Goal: Information Seeking & Learning: Learn about a topic

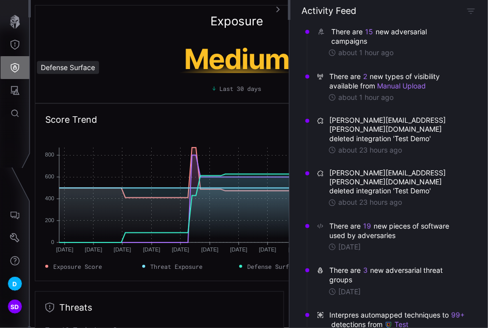
click at [15, 64] on icon "Defense Surface" at bounding box center [15, 68] width 10 height 10
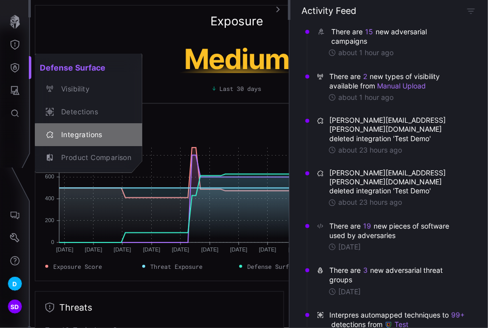
click at [92, 134] on div "Integrations" at bounding box center [93, 135] width 75 height 12
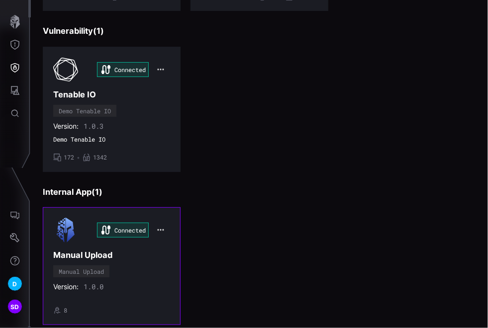
scroll to position [399, 0]
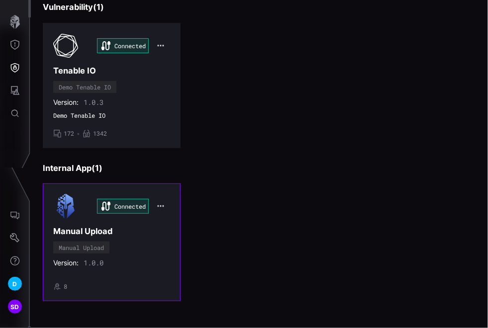
click at [124, 259] on div "Version: 1.0.0" at bounding box center [111, 263] width 117 height 9
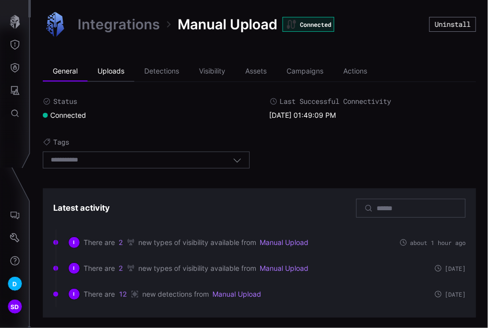
click at [113, 71] on li "Uploads" at bounding box center [111, 72] width 47 height 20
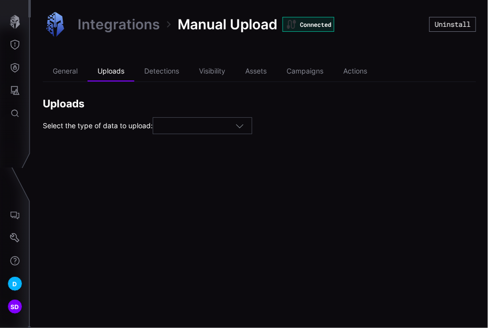
click at [244, 126] on icon "button" at bounding box center [239, 125] width 9 height 9
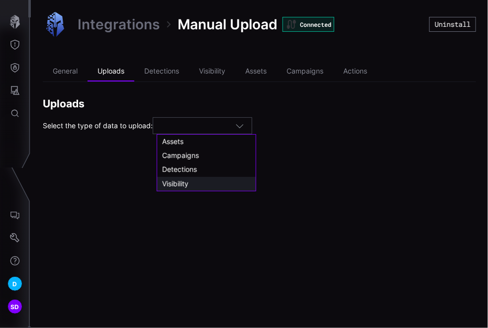
click at [194, 183] on div "Visibility" at bounding box center [206, 184] width 89 height 9
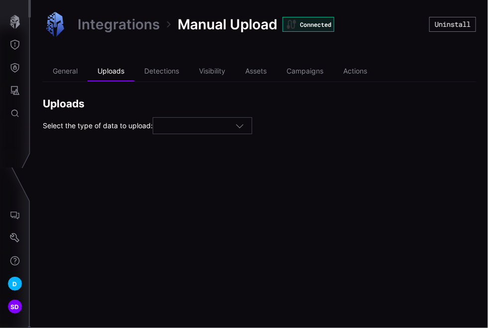
type input "**********"
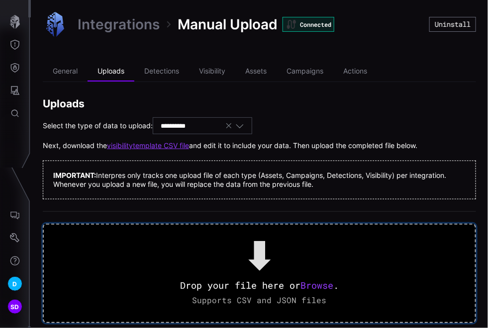
click at [325, 286] on span "Browse" at bounding box center [316, 286] width 33 height 12
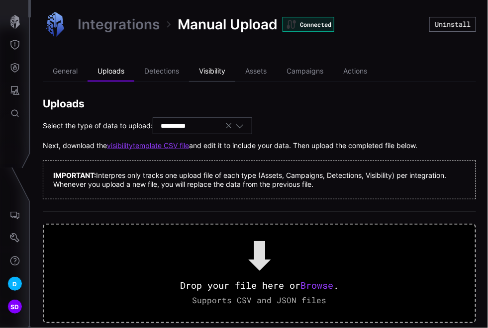
click at [220, 71] on li "Visibility" at bounding box center [212, 72] width 46 height 20
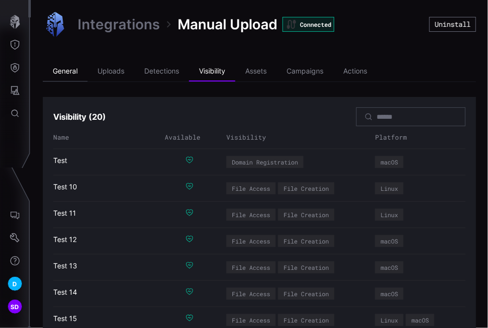
click at [68, 71] on li "General" at bounding box center [65, 72] width 45 height 20
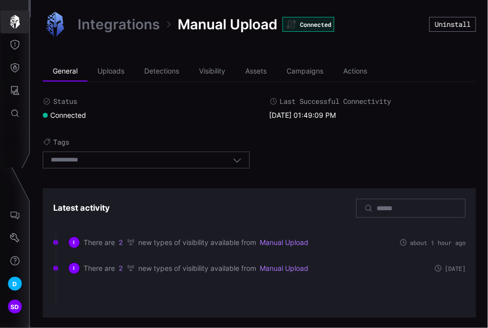
click at [14, 22] on icon "button" at bounding box center [15, 22] width 10 height 14
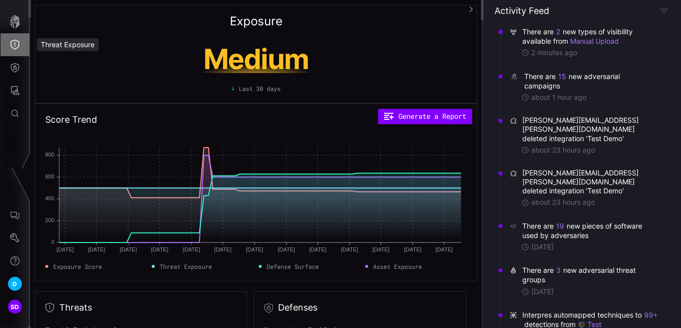
click at [16, 44] on icon "Threat Exposure" at bounding box center [15, 45] width 10 height 10
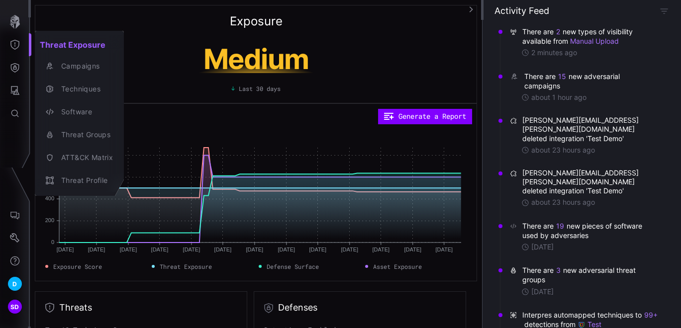
click at [177, 44] on div at bounding box center [340, 164] width 681 height 328
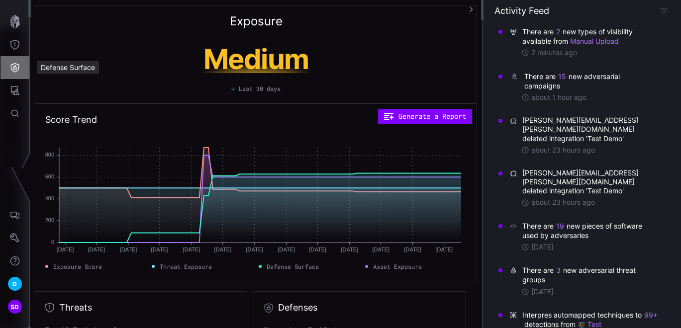
click at [18, 65] on icon "Defense Surface" at bounding box center [15, 67] width 8 height 9
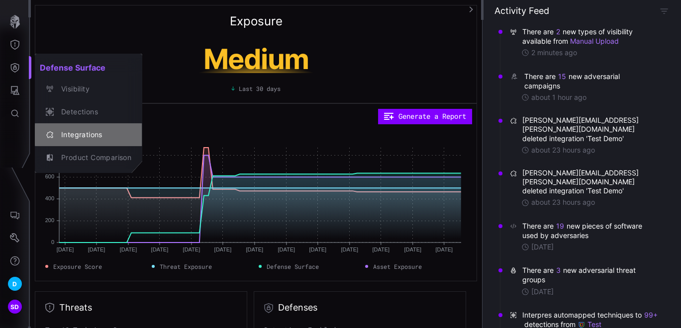
click at [87, 129] on div "Integrations" at bounding box center [93, 135] width 75 height 12
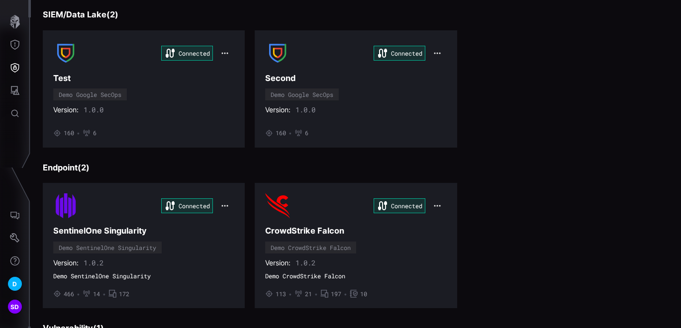
scroll to position [387, 0]
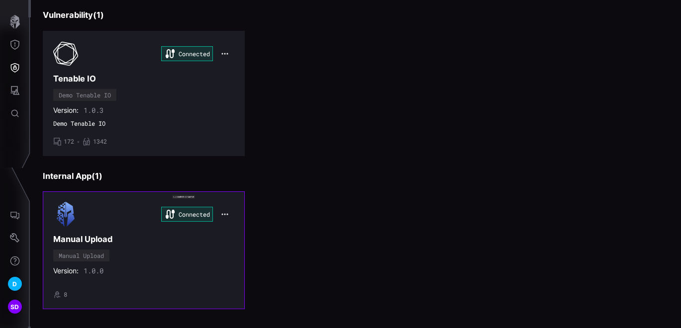
click at [150, 242] on div "Connected Manual Upload Manual Upload Version: 1.0.0 • 8" at bounding box center [143, 250] width 181 height 97
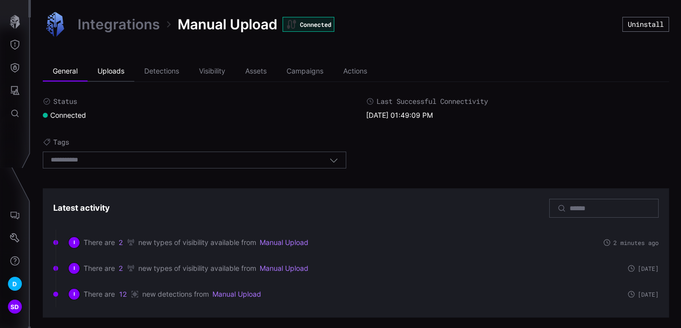
click at [115, 72] on li "Uploads" at bounding box center [111, 72] width 47 height 20
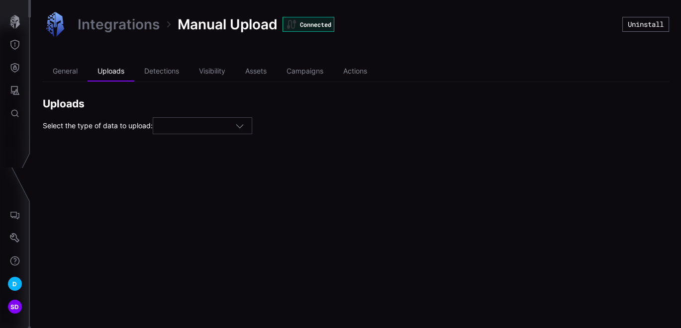
click at [231, 127] on div at bounding box center [198, 126] width 75 height 9
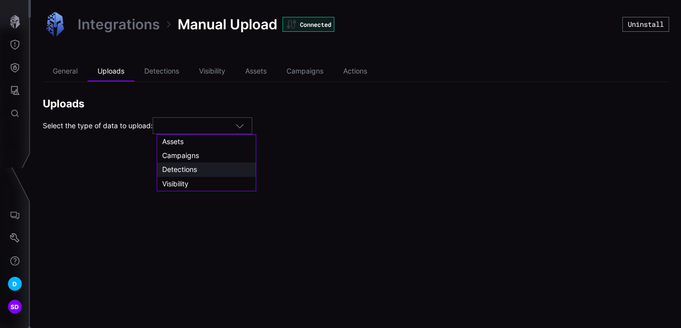
click at [186, 170] on span "Detections" at bounding box center [179, 169] width 35 height 8
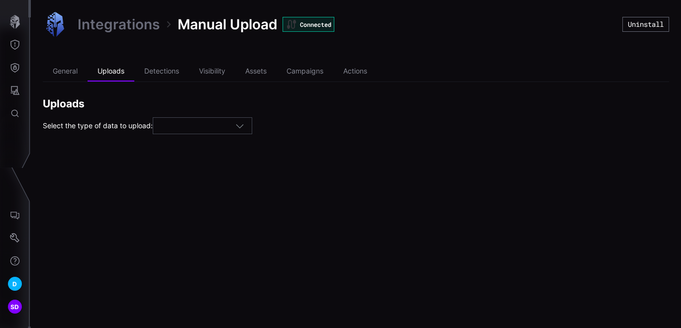
type input "**********"
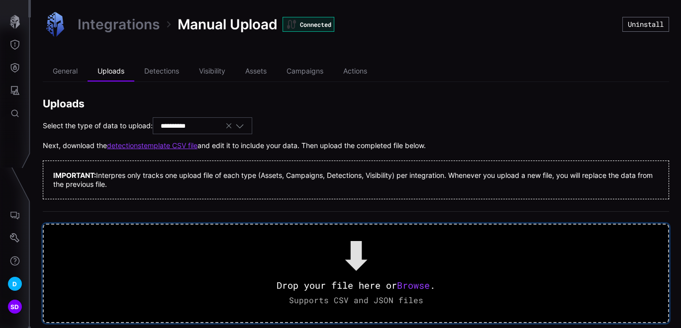
click at [423, 286] on span "Browse" at bounding box center [413, 286] width 33 height 12
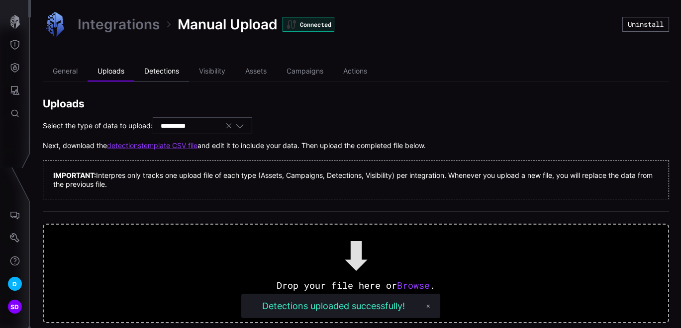
click at [157, 71] on li "Detections" at bounding box center [161, 72] width 55 height 20
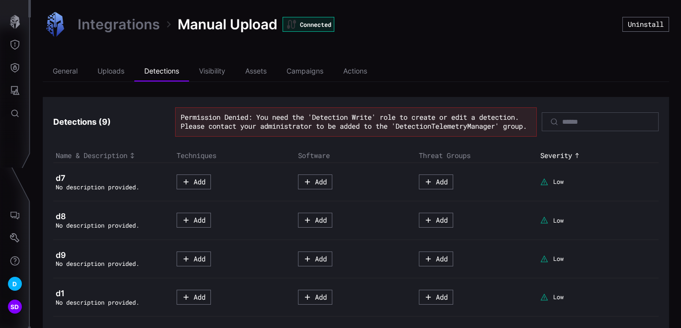
scroll to position [55, 0]
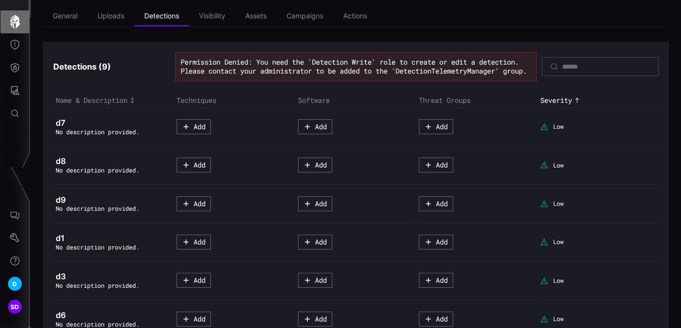
click at [12, 25] on icon "button" at bounding box center [15, 22] width 14 height 14
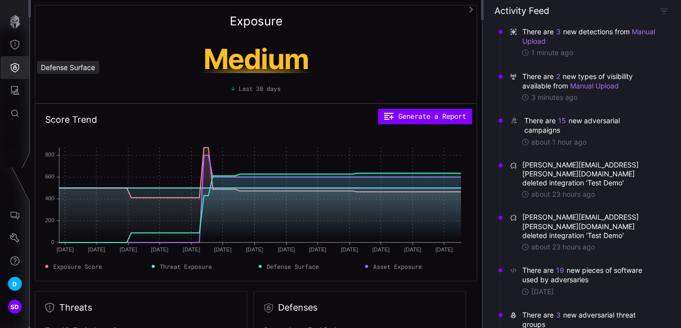
click at [10, 69] on icon "Defense Surface" at bounding box center [15, 68] width 10 height 10
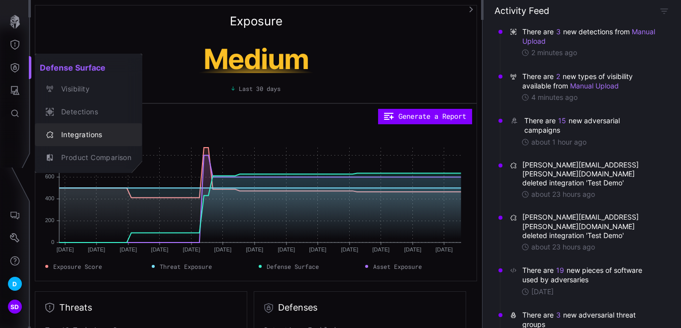
click at [80, 136] on div "Integrations" at bounding box center [93, 135] width 75 height 12
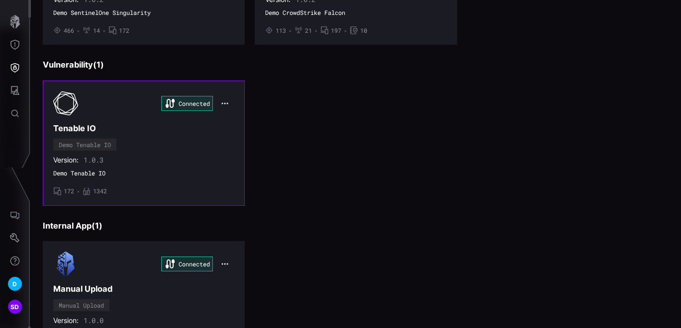
scroll to position [391, 0]
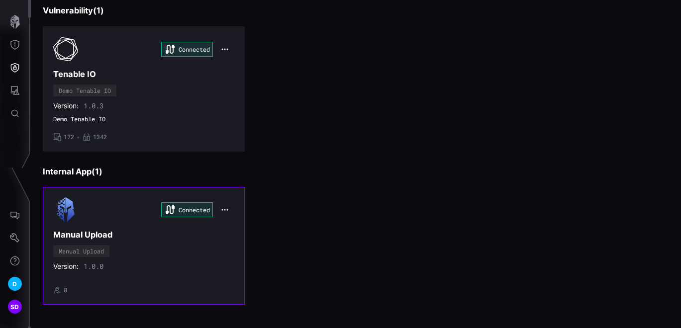
click at [138, 221] on div "Connected Manual Upload Manual Upload Version: 1.0.0 • 8" at bounding box center [143, 245] width 181 height 97
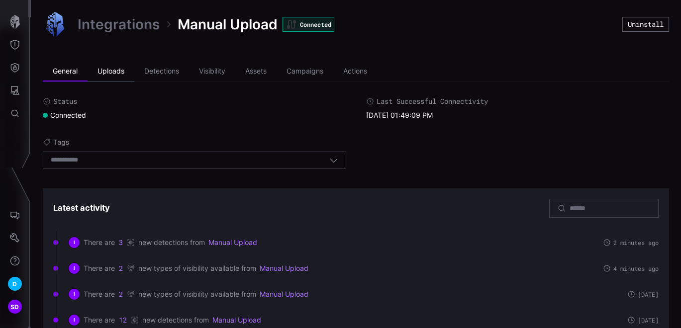
click at [118, 69] on li "Uploads" at bounding box center [111, 72] width 47 height 20
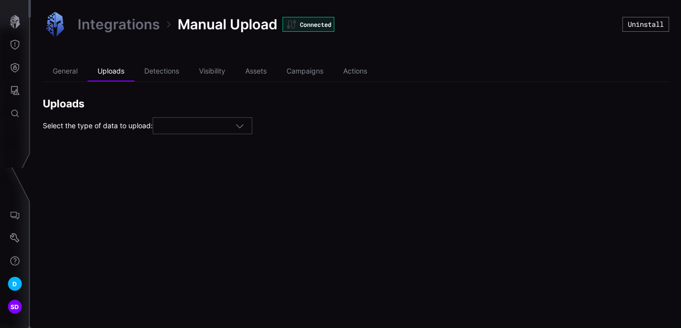
click at [240, 128] on icon "button" at bounding box center [239, 125] width 9 height 9
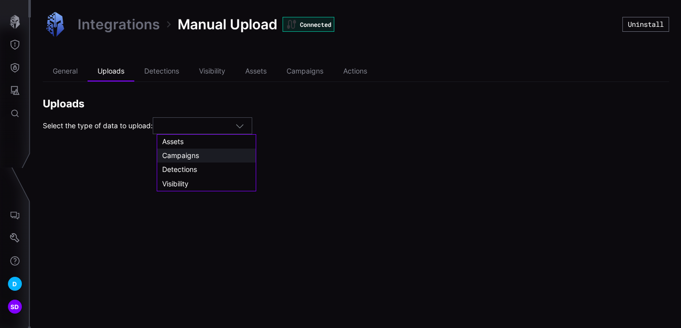
click at [180, 156] on span "Campaigns" at bounding box center [180, 155] width 37 height 8
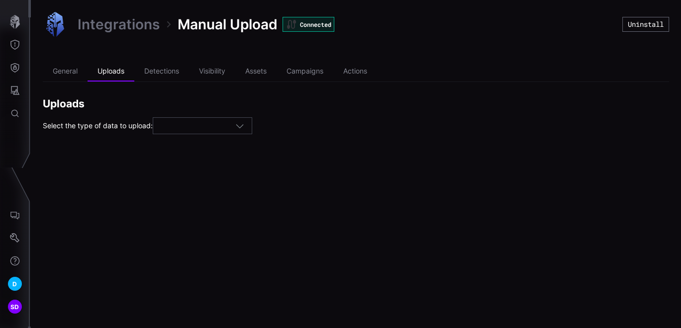
type input "*********"
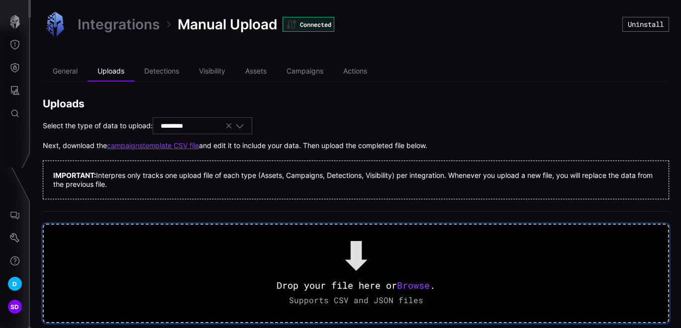
click at [416, 285] on span "Browse" at bounding box center [413, 286] width 33 height 12
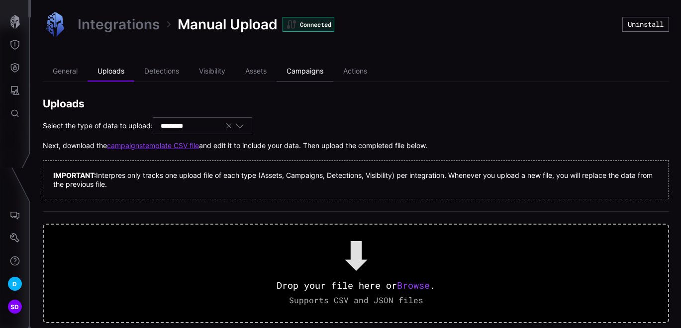
click at [307, 69] on li "Campaigns" at bounding box center [305, 72] width 57 height 20
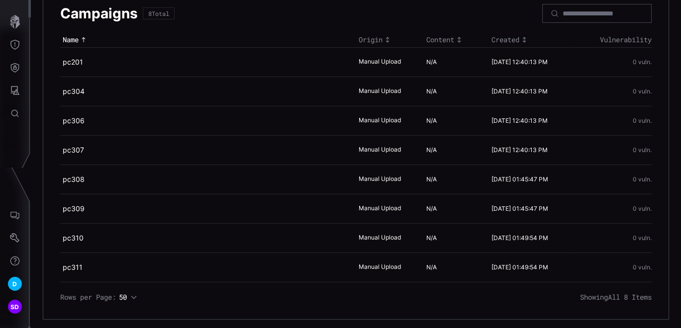
scroll to position [111, 0]
click at [15, 16] on icon "button" at bounding box center [15, 22] width 10 height 14
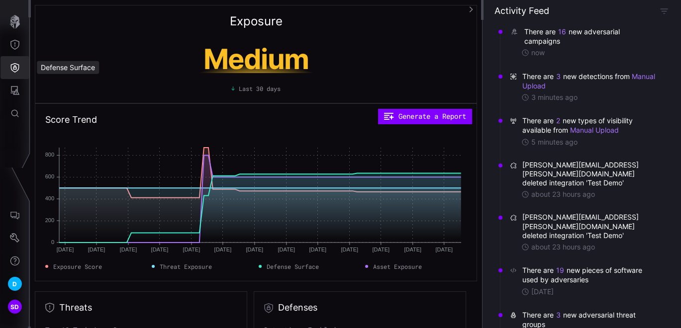
click at [13, 63] on icon "Defense Surface" at bounding box center [15, 68] width 10 height 10
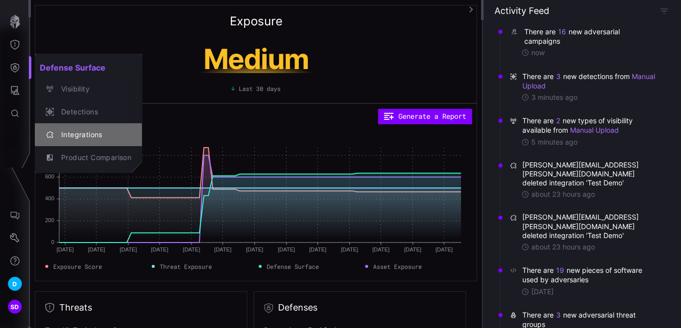
click at [85, 130] on div "Integrations" at bounding box center [93, 135] width 75 height 12
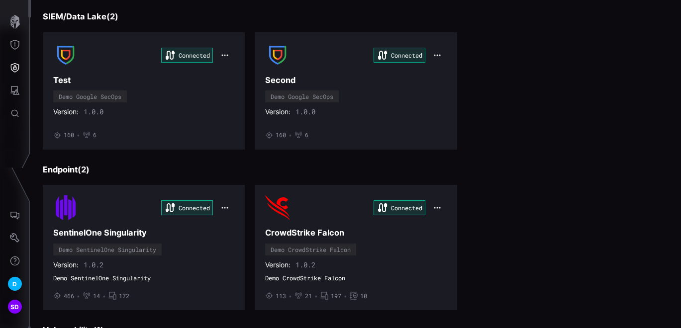
scroll to position [331, 0]
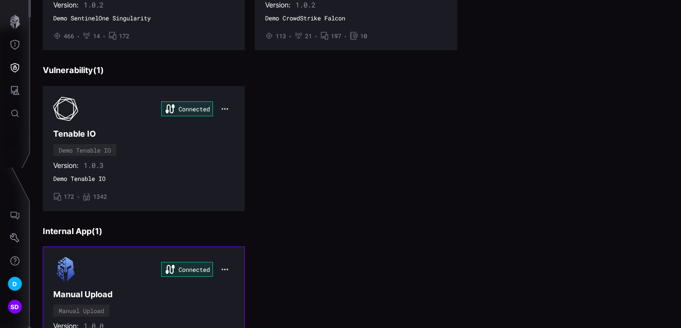
click at [132, 293] on h3 "Manual Upload" at bounding box center [143, 295] width 181 height 10
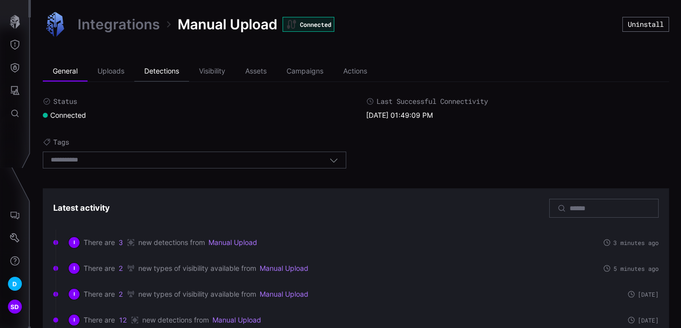
click at [166, 70] on li "Detections" at bounding box center [161, 72] width 55 height 20
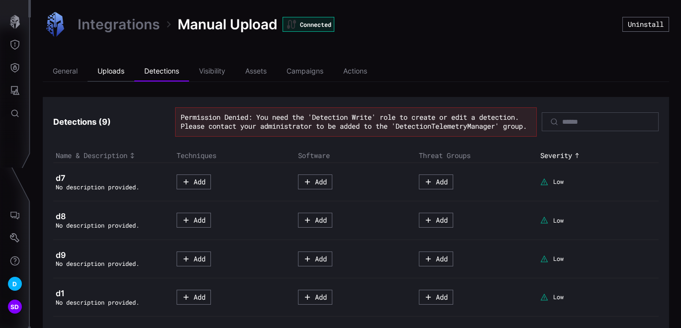
click at [115, 69] on li "Uploads" at bounding box center [111, 72] width 47 height 20
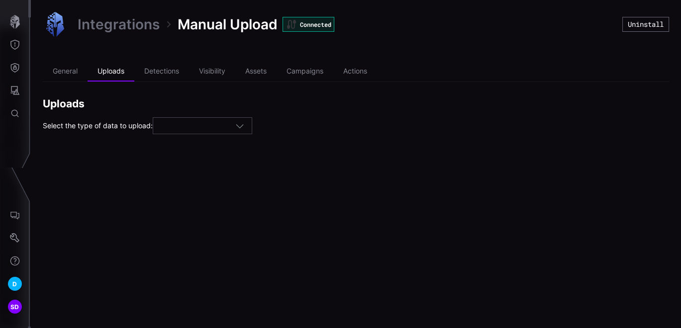
click at [244, 126] on icon "button" at bounding box center [239, 125] width 9 height 9
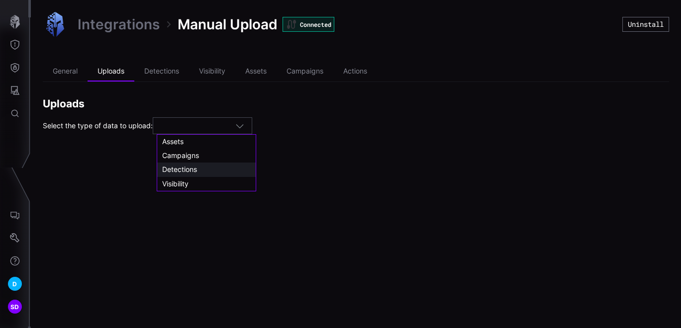
click at [195, 168] on span "Detections" at bounding box center [179, 169] width 35 height 8
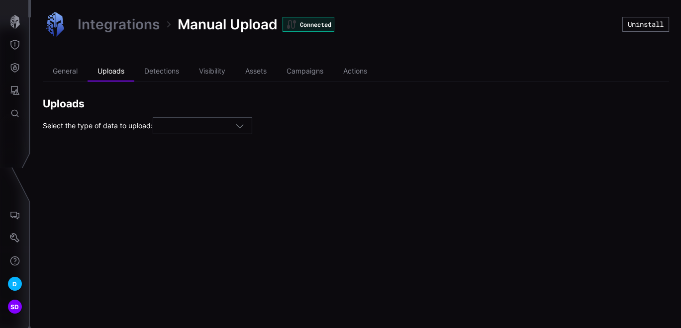
type input "**********"
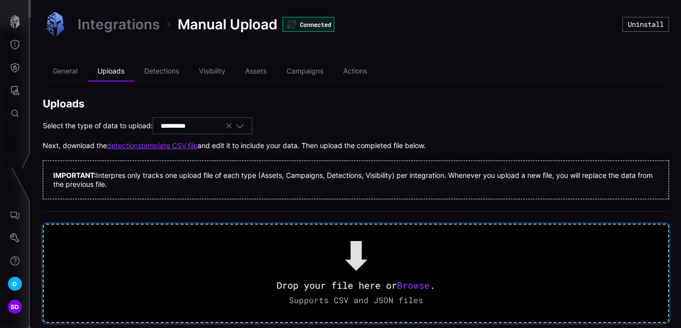
click at [423, 287] on span "Browse" at bounding box center [413, 286] width 33 height 12
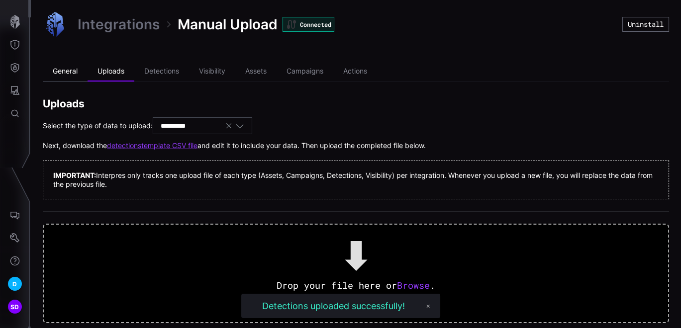
click at [70, 72] on li "General" at bounding box center [65, 72] width 45 height 20
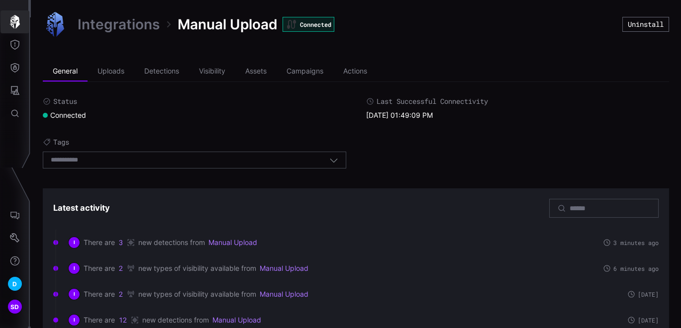
click at [11, 24] on icon "button" at bounding box center [15, 22] width 10 height 14
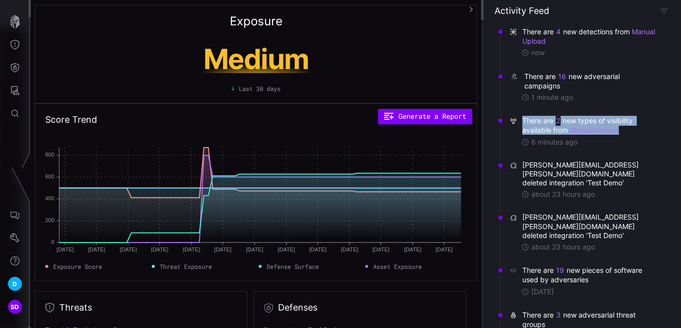
drag, startPoint x: 522, startPoint y: 117, endPoint x: 648, endPoint y: 128, distance: 126.3
click at [648, 128] on span "There are 2 new types of visibility available from Manual Upload" at bounding box center [590, 125] width 137 height 19
click at [17, 69] on icon "Defense Surface" at bounding box center [15, 68] width 10 height 10
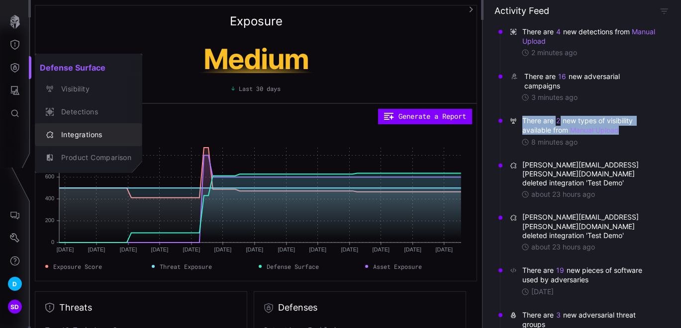
click at [72, 132] on div "Integrations" at bounding box center [93, 135] width 75 height 12
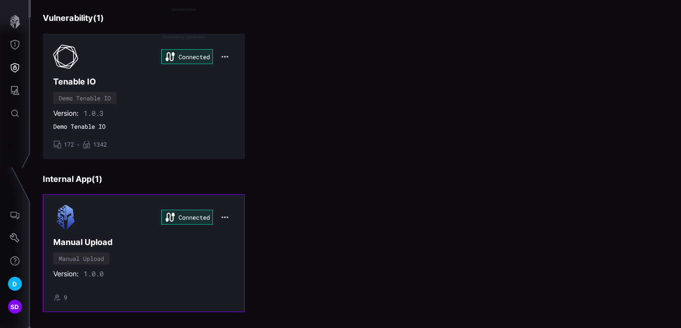
scroll to position [387, 0]
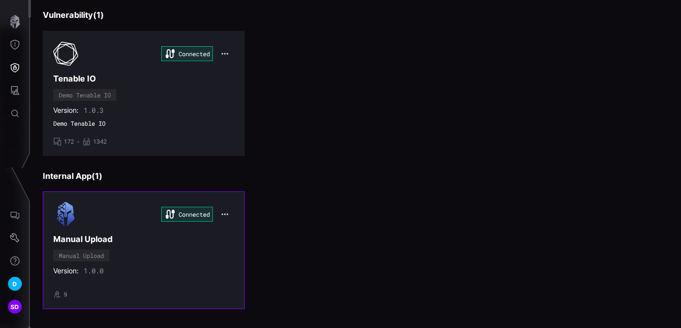
click at [165, 252] on div "Connected Manual Upload Manual Upload Version: 1.0.0 • 9" at bounding box center [143, 250] width 181 height 97
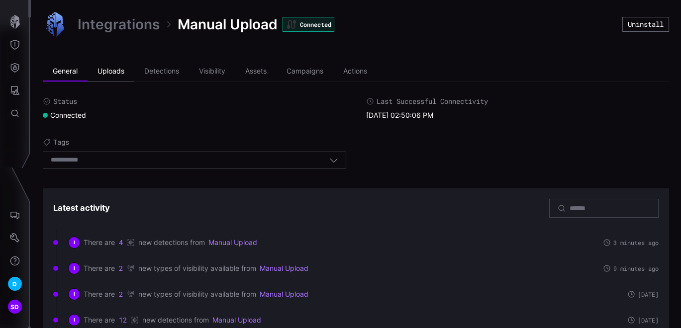
click at [117, 70] on li "Uploads" at bounding box center [111, 72] width 47 height 20
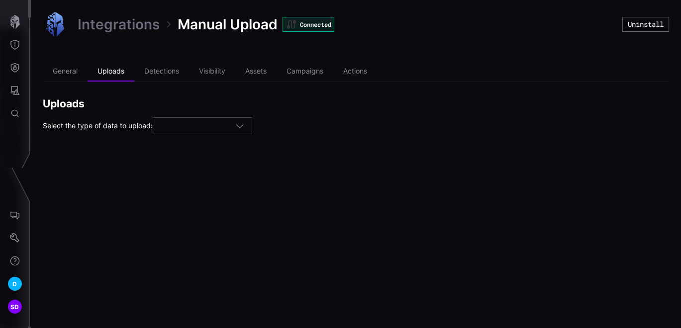
click at [244, 124] on icon "button" at bounding box center [239, 125] width 9 height 9
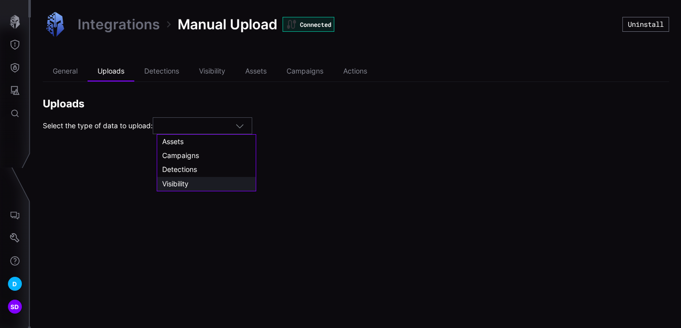
click at [188, 181] on span "Visibility" at bounding box center [175, 184] width 26 height 8
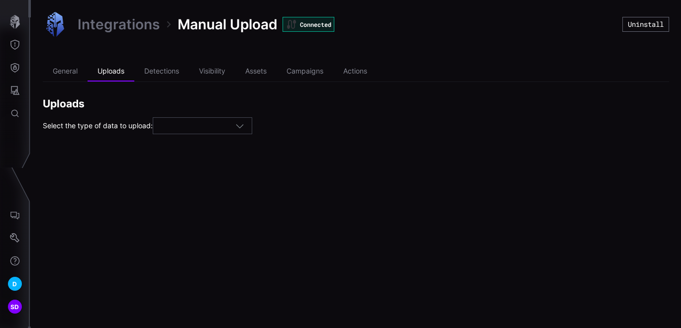
type input "**********"
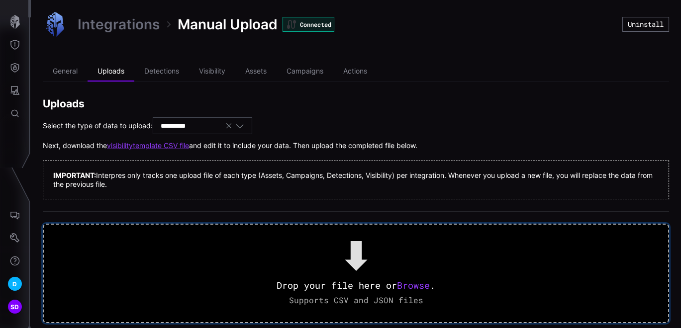
click at [420, 287] on span "Browse" at bounding box center [413, 286] width 33 height 12
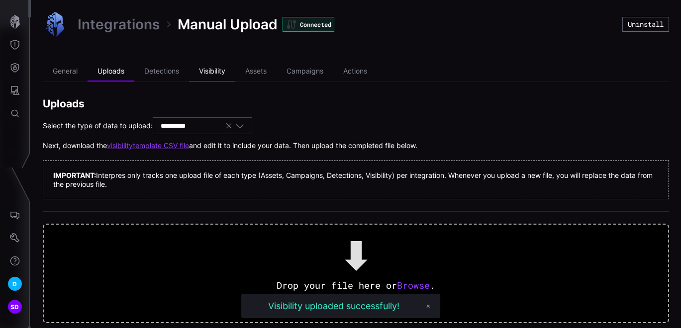
click at [210, 73] on li "Visibility" at bounding box center [212, 72] width 46 height 20
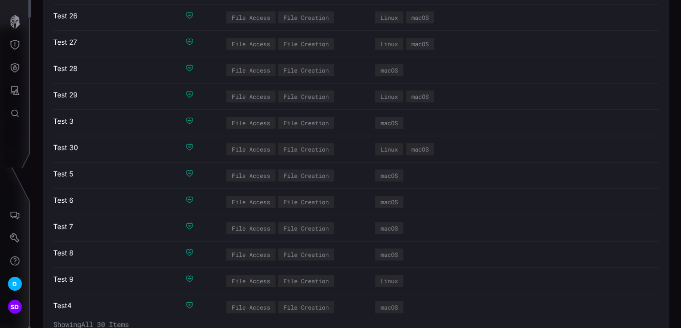
scroll to position [629, 0]
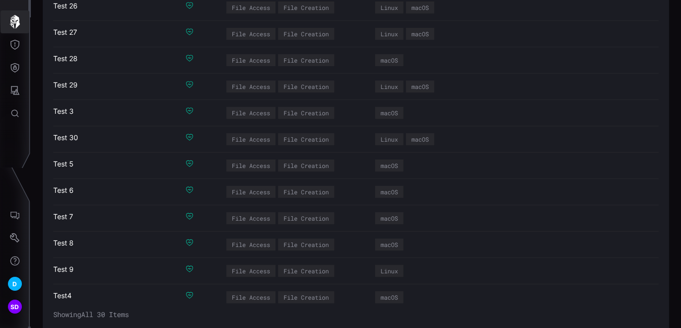
click at [17, 24] on icon "button" at bounding box center [15, 22] width 10 height 14
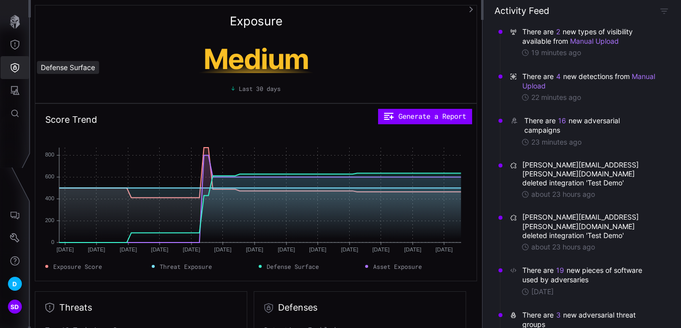
click at [14, 67] on icon "Defense Surface" at bounding box center [15, 67] width 8 height 9
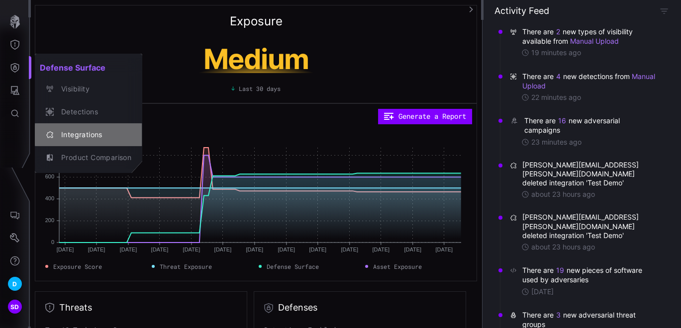
click at [73, 133] on div "Integrations" at bounding box center [93, 135] width 75 height 12
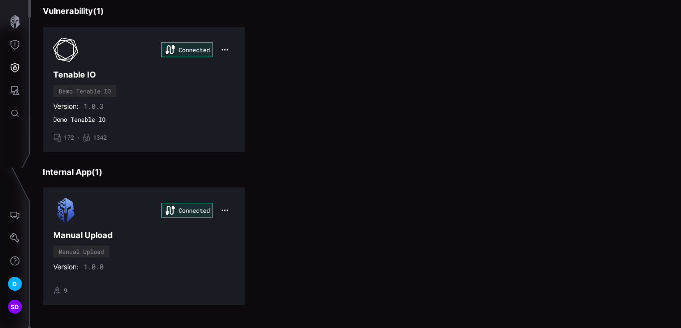
scroll to position [391, 0]
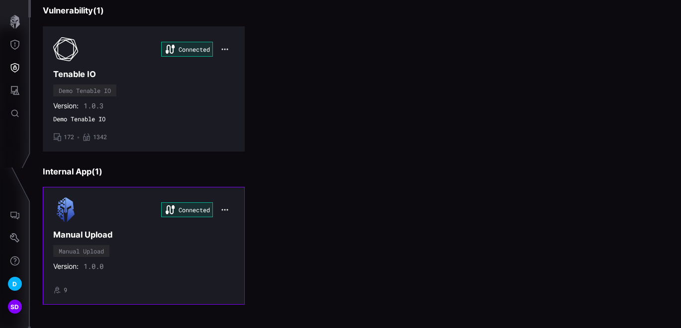
click at [180, 233] on h3 "Manual Upload" at bounding box center [143, 235] width 181 height 10
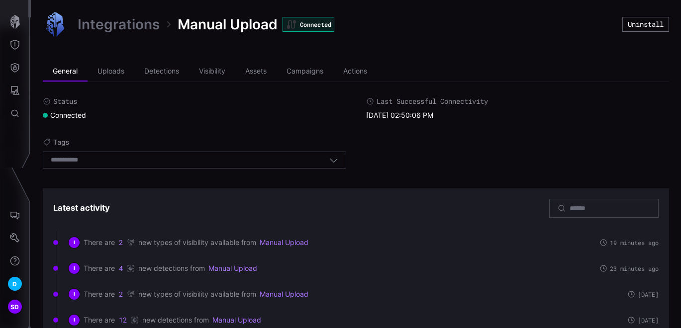
click at [426, 51] on div "Integrations Manual Upload Connected Uninstall General Uploads Detections Visib…" at bounding box center [356, 178] width 650 height 356
click at [16, 236] on icon "Settings" at bounding box center [14, 237] width 9 height 9
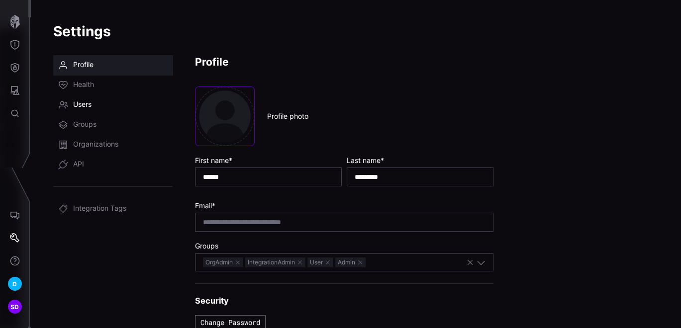
click at [81, 105] on span "Users" at bounding box center [82, 105] width 18 height 10
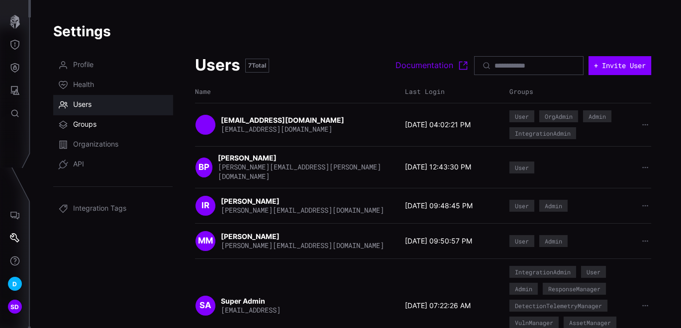
click at [90, 121] on span "Groups" at bounding box center [84, 125] width 23 height 10
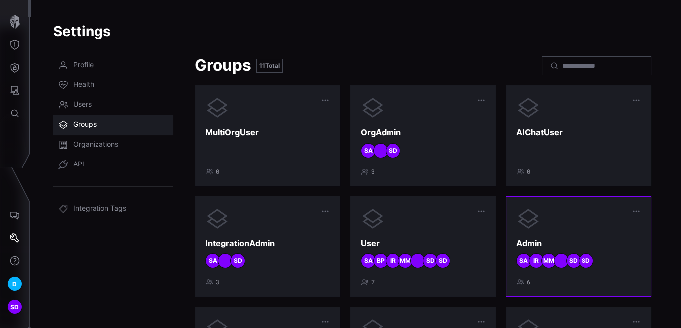
click at [589, 221] on div at bounding box center [578, 219] width 124 height 24
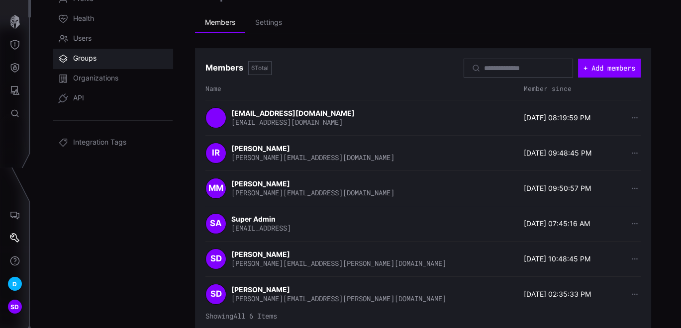
scroll to position [67, 0]
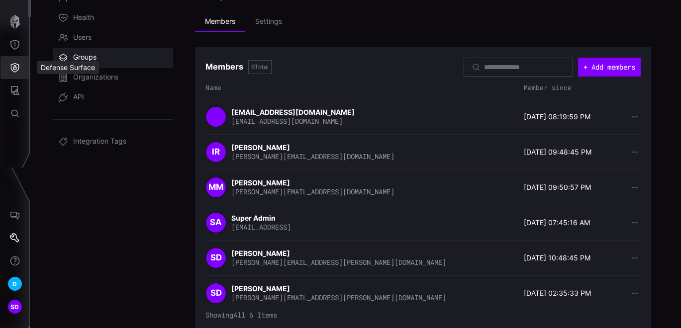
click at [14, 64] on icon "Defense Surface" at bounding box center [15, 67] width 8 height 9
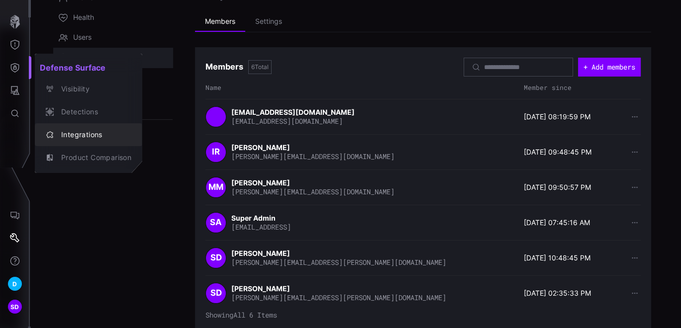
click at [83, 131] on div "Integrations" at bounding box center [93, 135] width 75 height 12
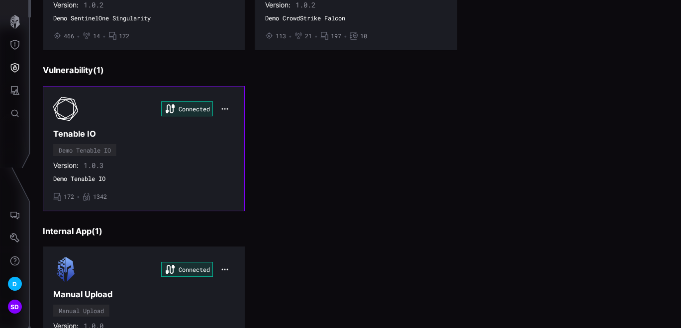
scroll to position [391, 0]
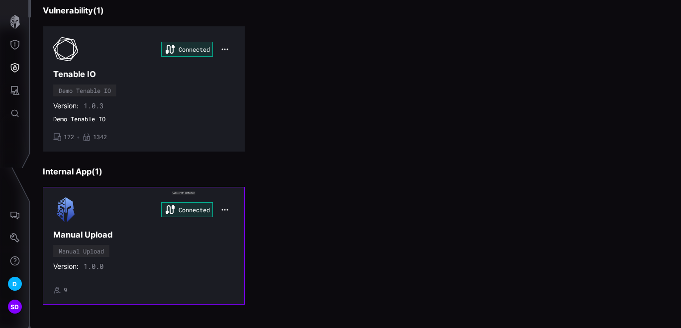
click at [119, 250] on div "Connected Manual Upload Manual Upload Version: 1.0.0 • 9" at bounding box center [143, 245] width 181 height 97
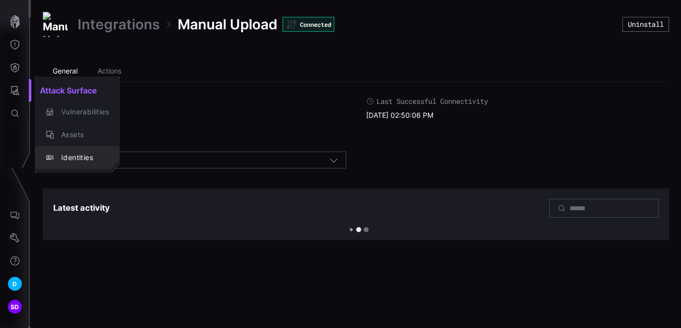
click at [75, 156] on div "Identities" at bounding box center [82, 158] width 53 height 12
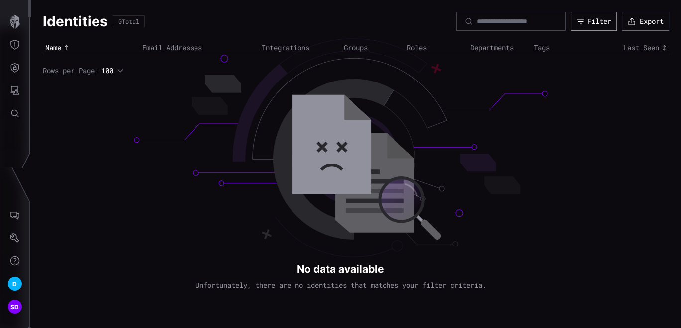
click at [584, 24] on button "Filter" at bounding box center [594, 21] width 46 height 19
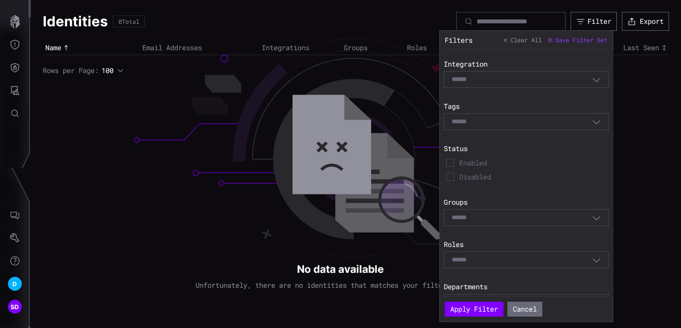
scroll to position [55, 0]
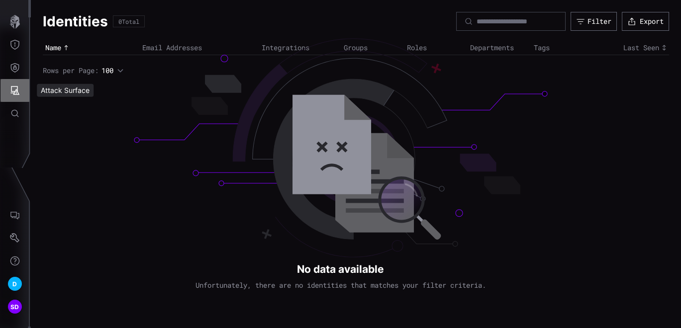
click at [17, 90] on icon "Attack Surface" at bounding box center [15, 90] width 9 height 9
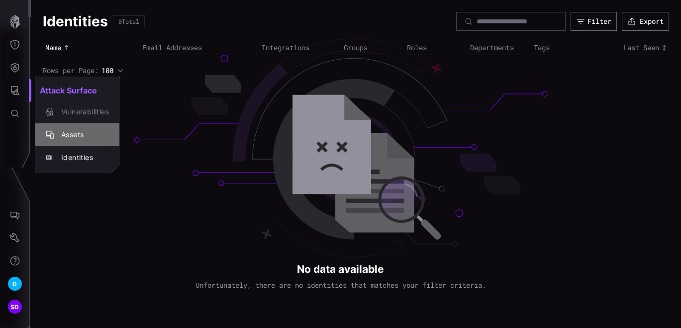
click at [85, 136] on div "Assets" at bounding box center [82, 135] width 53 height 12
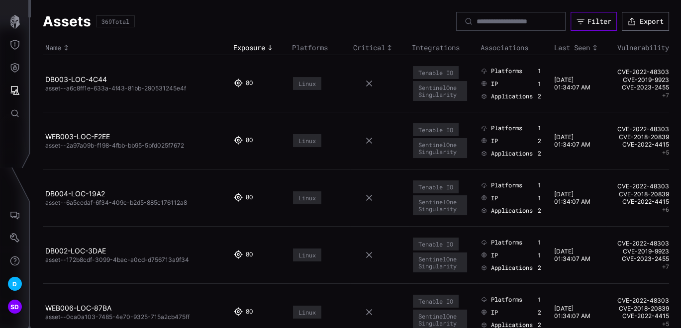
click at [588, 23] on div "Filter" at bounding box center [600, 21] width 24 height 9
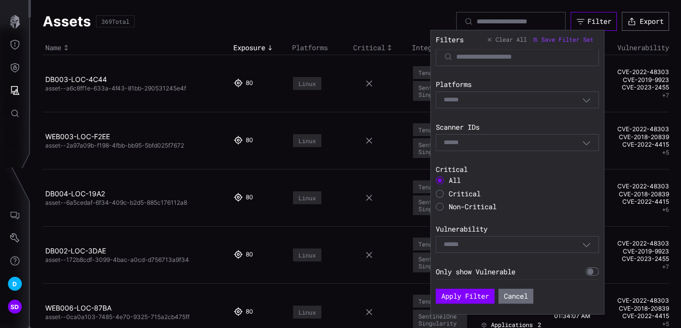
scroll to position [369, 0]
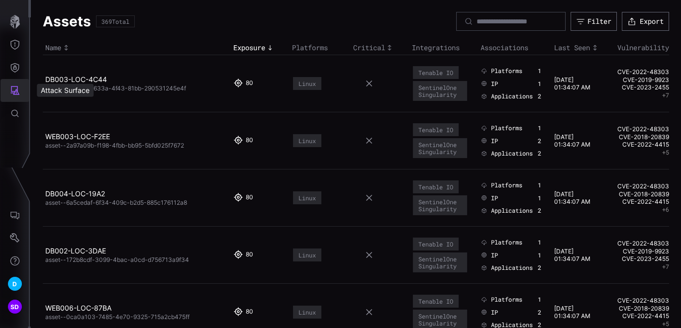
click at [14, 87] on icon "Attack Surface" at bounding box center [15, 90] width 9 height 9
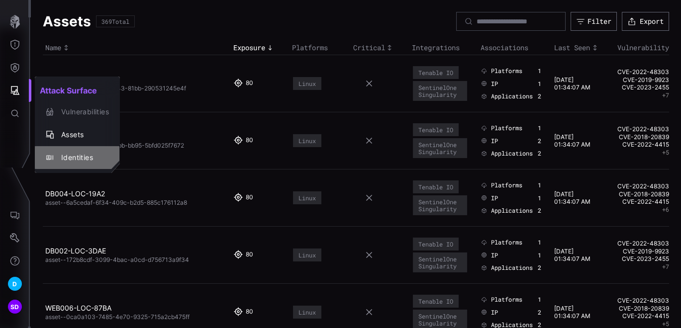
click at [85, 156] on div "Identities" at bounding box center [82, 158] width 53 height 12
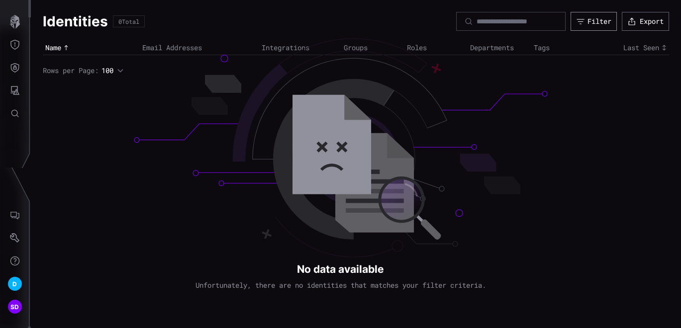
click at [595, 20] on div "Filter" at bounding box center [600, 21] width 24 height 9
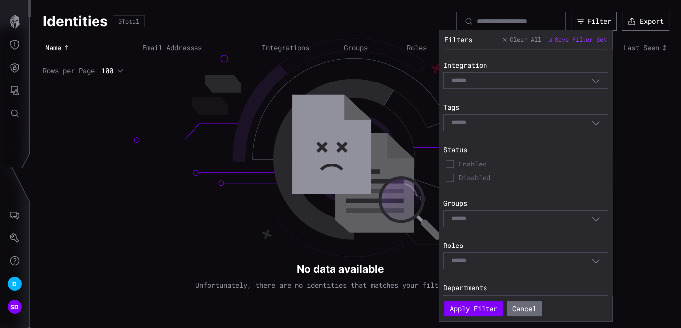
scroll to position [67, 0]
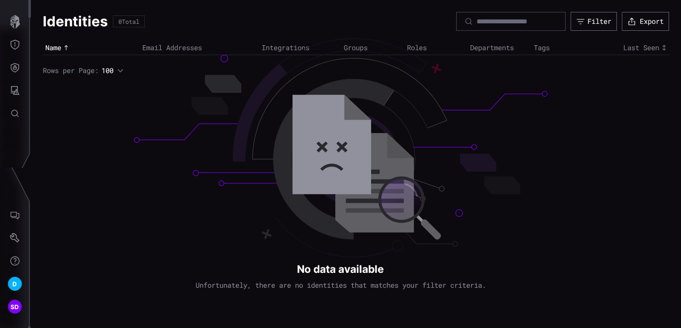
click at [299, 18] on div "Identities 0 Total Filter Export" at bounding box center [356, 21] width 626 height 19
click at [11, 18] on icon "button" at bounding box center [15, 22] width 10 height 14
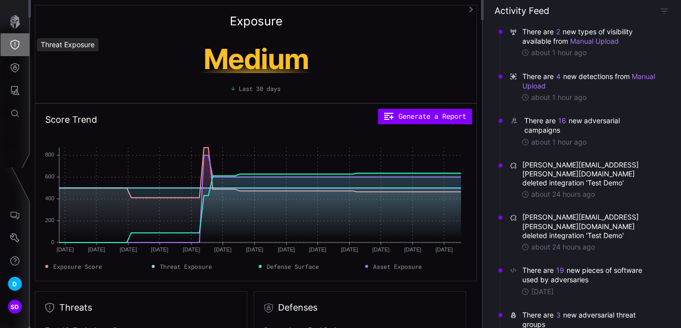
click at [20, 42] on button "Threat Exposure" at bounding box center [14, 44] width 29 height 23
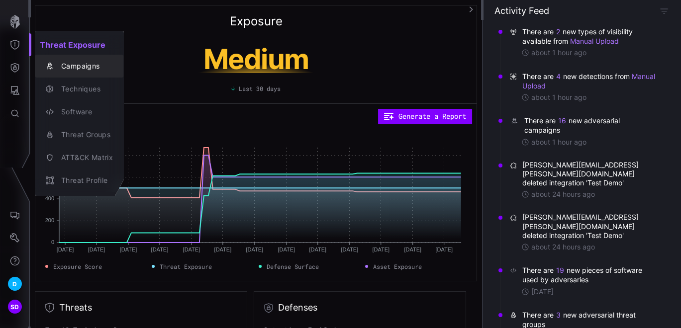
drag, startPoint x: 72, startPoint y: 65, endPoint x: 123, endPoint y: 62, distance: 51.3
click at [72, 65] on div "Campaigns" at bounding box center [84, 66] width 57 height 12
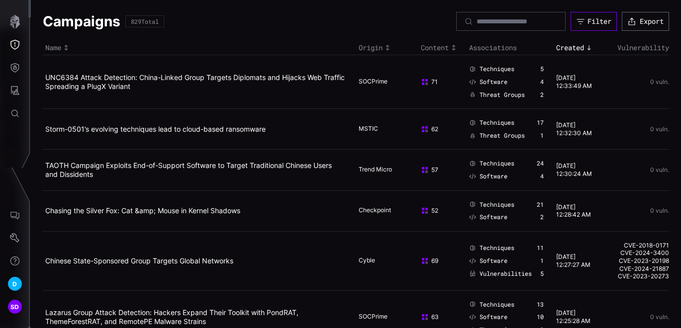
click at [595, 20] on div "Filter" at bounding box center [600, 21] width 24 height 9
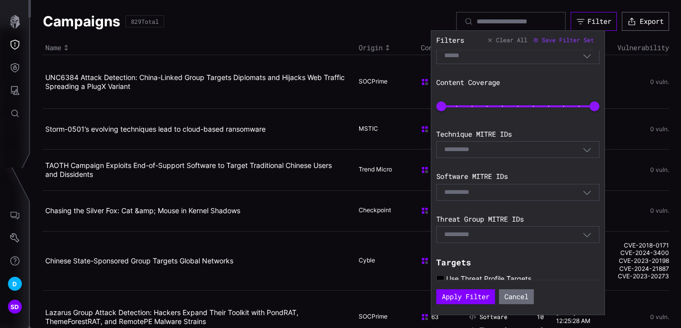
scroll to position [208, 0]
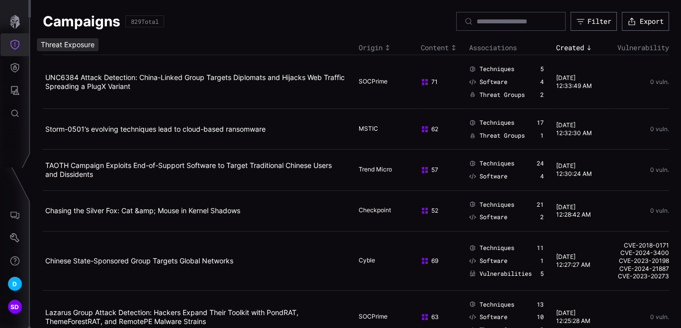
click at [17, 40] on icon "Threat Exposure" at bounding box center [15, 45] width 10 height 10
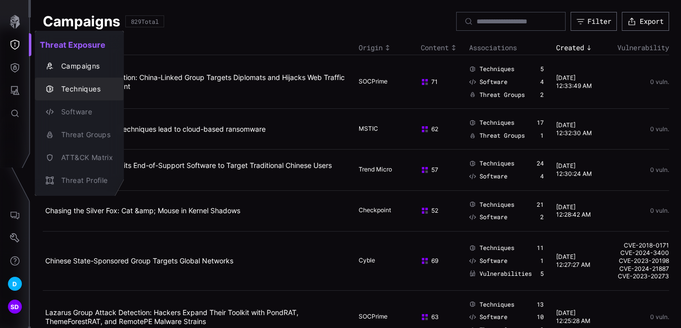
click at [81, 88] on div "Techniques" at bounding box center [84, 89] width 57 height 12
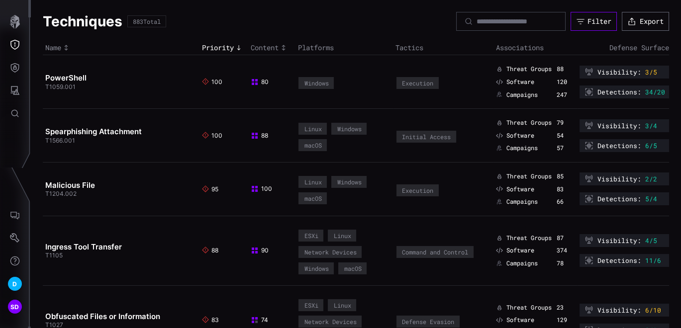
click at [588, 17] on div "Filter" at bounding box center [600, 21] width 24 height 9
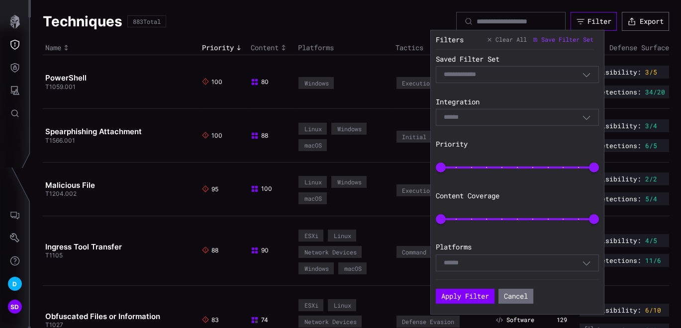
scroll to position [39, 0]
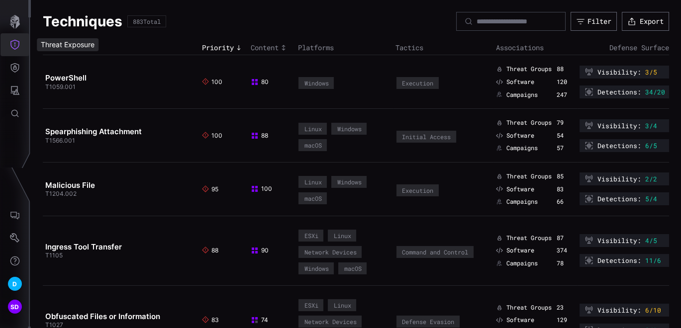
click at [15, 44] on icon "Threat Exposure" at bounding box center [15, 45] width 10 height 10
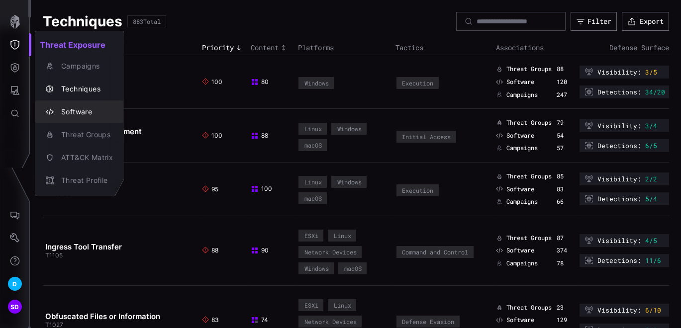
click at [97, 115] on div "Software" at bounding box center [84, 112] width 57 height 12
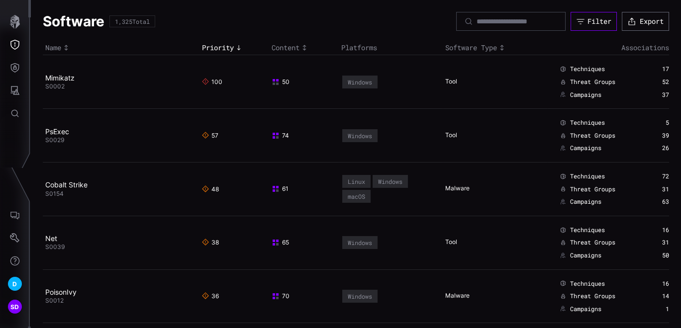
click at [588, 17] on div "Filter" at bounding box center [600, 21] width 24 height 9
click at [17, 40] on icon "Threat Exposure" at bounding box center [15, 45] width 10 height 10
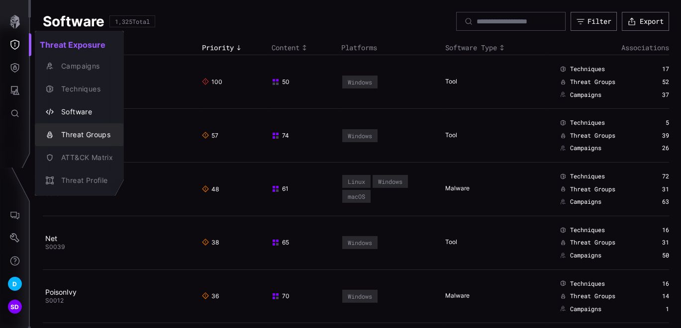
click at [79, 130] on div "Threat Groups" at bounding box center [84, 135] width 57 height 12
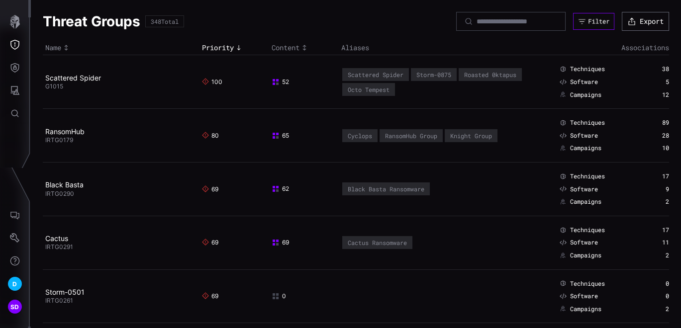
click at [590, 23] on div "Filter" at bounding box center [598, 21] width 21 height 8
click at [19, 86] on icon "Attack Surface" at bounding box center [15, 91] width 10 height 10
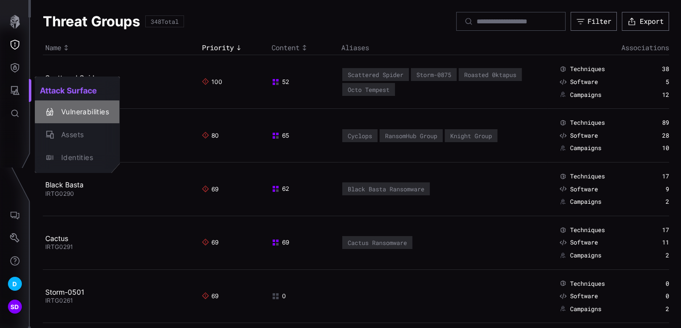
click at [91, 112] on div "Vulnerabilities" at bounding box center [82, 112] width 53 height 12
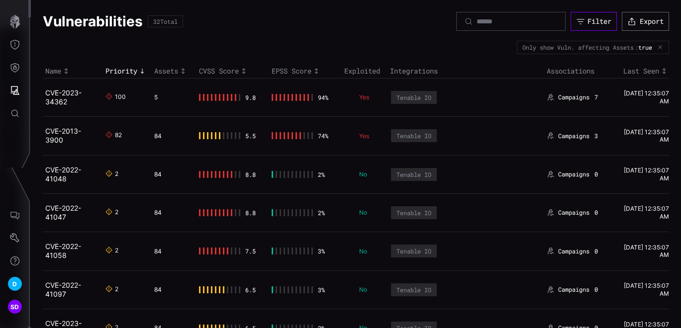
click at [588, 19] on div "Filter" at bounding box center [600, 21] width 24 height 9
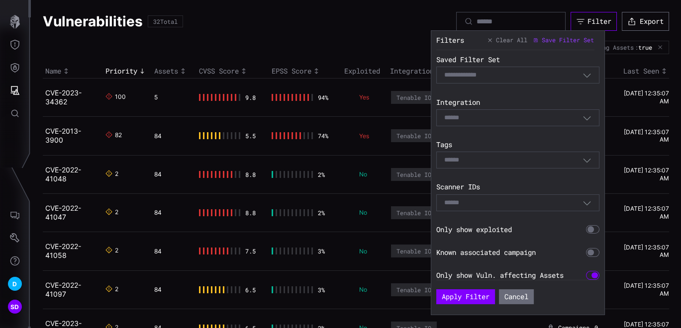
scroll to position [160, 0]
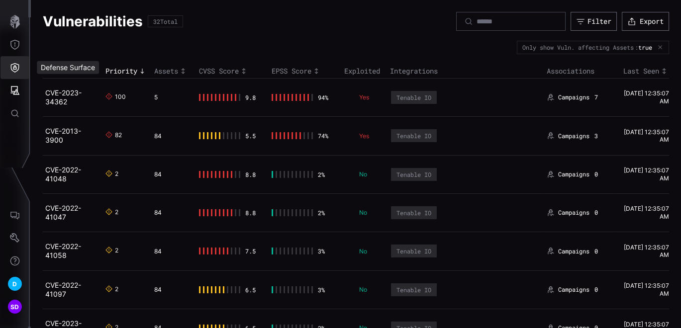
click at [17, 67] on icon "Defense Surface" at bounding box center [15, 68] width 10 height 10
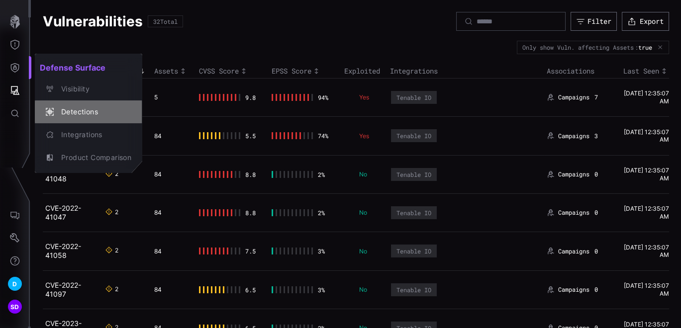
click at [89, 109] on div "Detections" at bounding box center [93, 112] width 75 height 12
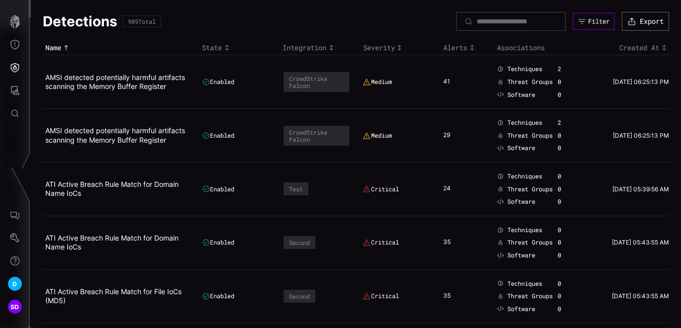
click at [588, 24] on div "Filter" at bounding box center [598, 21] width 21 height 8
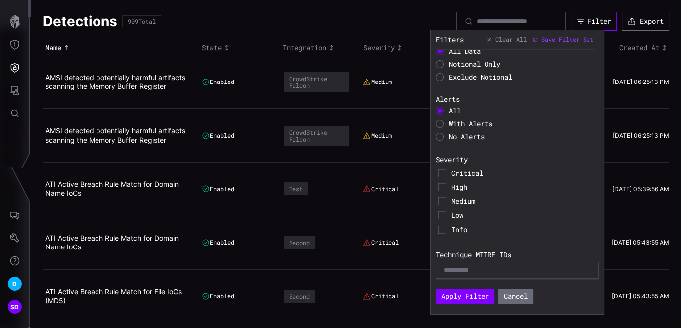
scroll to position [190, 0]
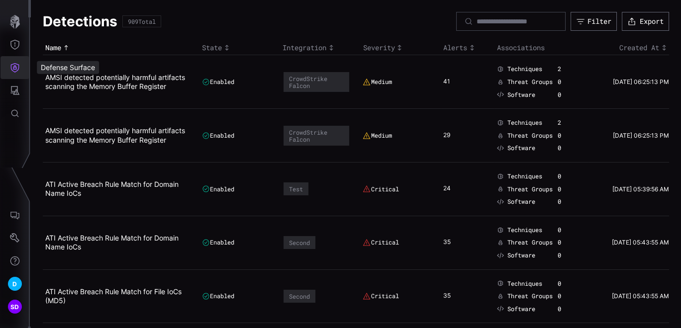
click at [16, 66] on icon "Defense Surface" at bounding box center [15, 68] width 10 height 10
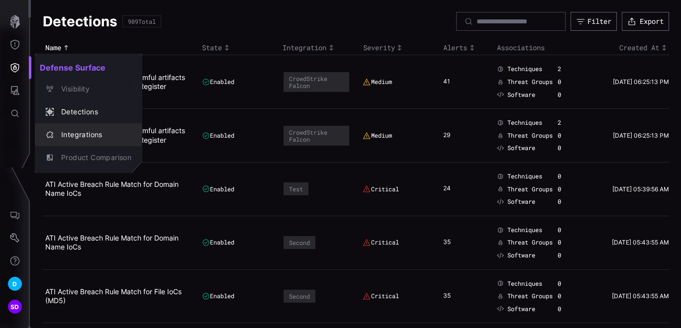
click at [78, 133] on div "Integrations" at bounding box center [93, 135] width 75 height 12
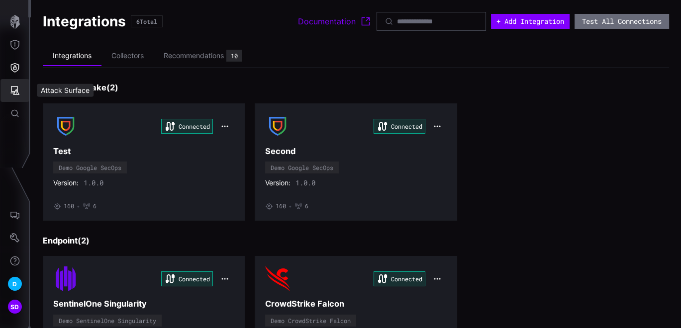
click at [18, 88] on icon "Attack Surface" at bounding box center [15, 91] width 10 height 10
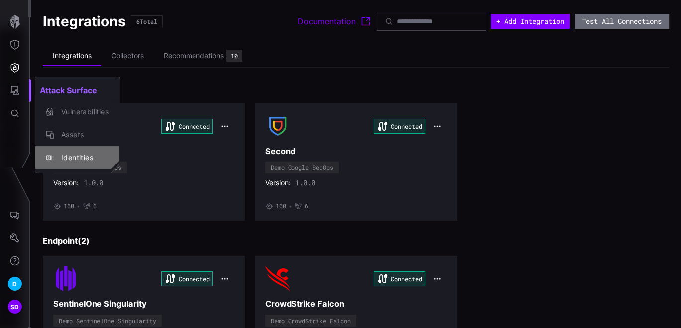
click at [68, 155] on div "Identities" at bounding box center [82, 158] width 53 height 12
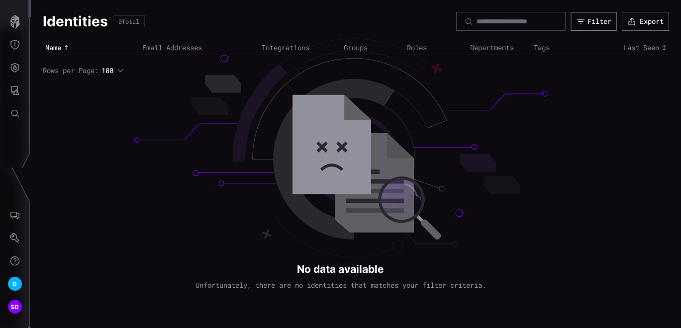
click at [591, 21] on div "Filter" at bounding box center [600, 21] width 24 height 9
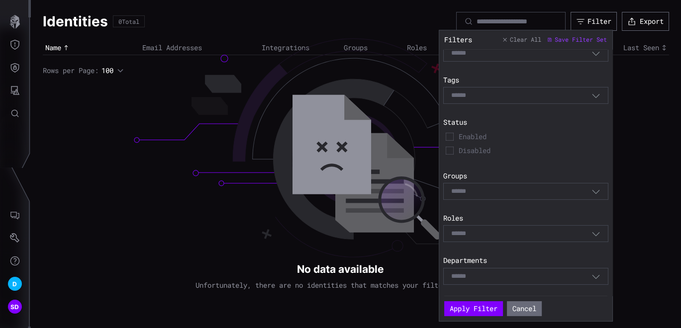
scroll to position [67, 0]
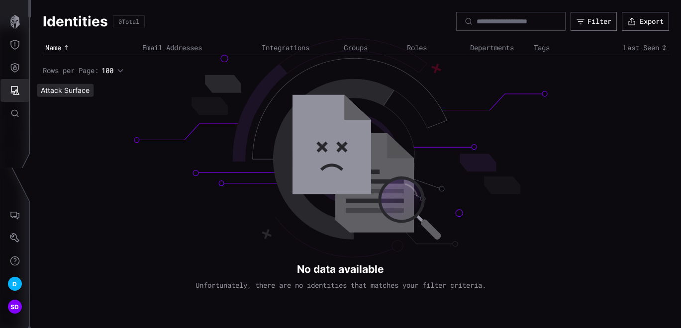
click at [14, 91] on icon "Attack Surface" at bounding box center [15, 90] width 9 height 9
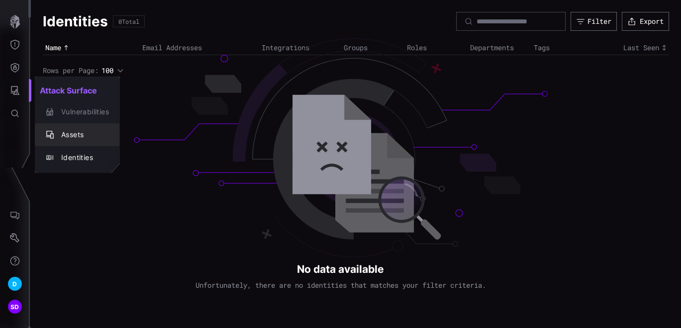
click at [74, 134] on div "Assets" at bounding box center [82, 135] width 53 height 12
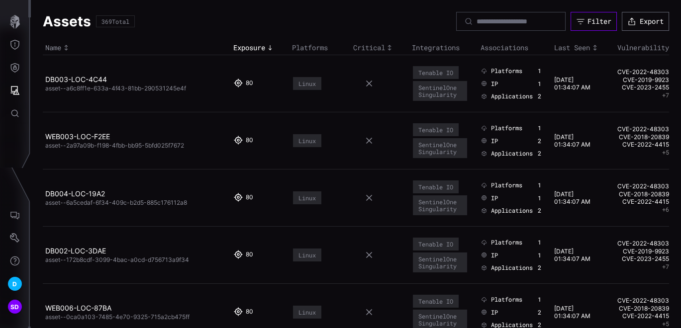
click at [588, 21] on div "Filter" at bounding box center [600, 21] width 24 height 9
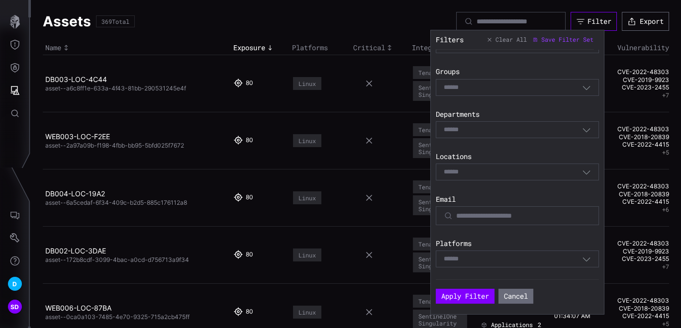
scroll to position [276, 0]
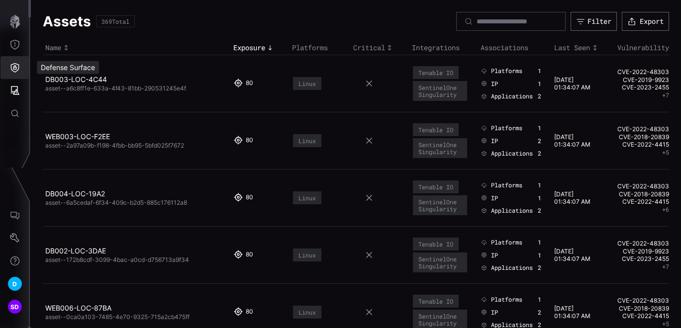
click at [16, 63] on icon "Defense Surface" at bounding box center [15, 68] width 10 height 10
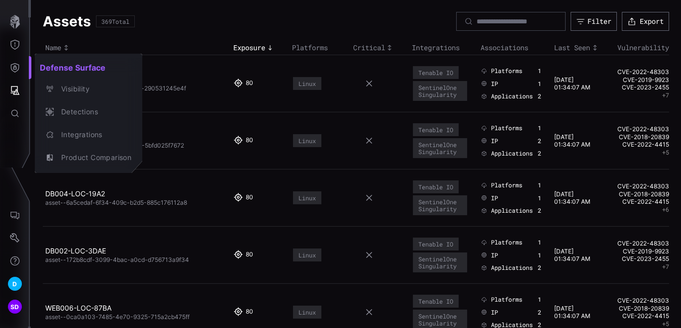
click at [17, 85] on div at bounding box center [340, 164] width 681 height 328
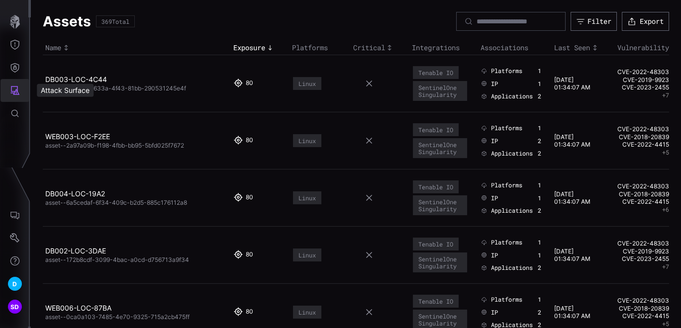
click at [17, 88] on icon "Attack Surface" at bounding box center [15, 90] width 9 height 9
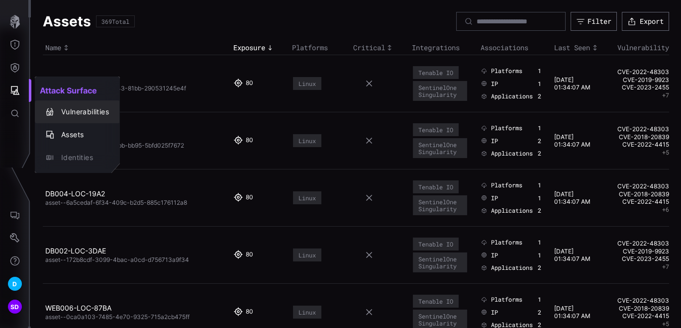
click at [69, 109] on div "Vulnerabilities" at bounding box center [82, 112] width 53 height 12
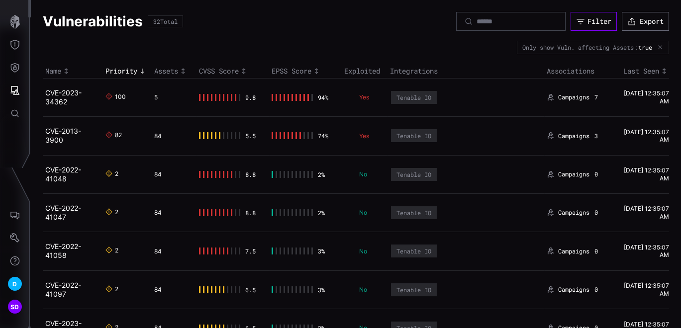
click at [592, 16] on button "Filter" at bounding box center [594, 21] width 46 height 19
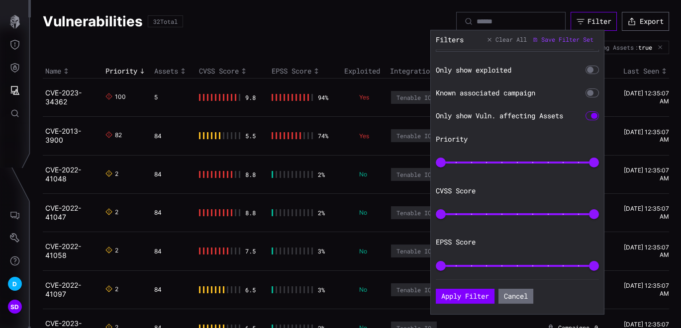
scroll to position [160, 0]
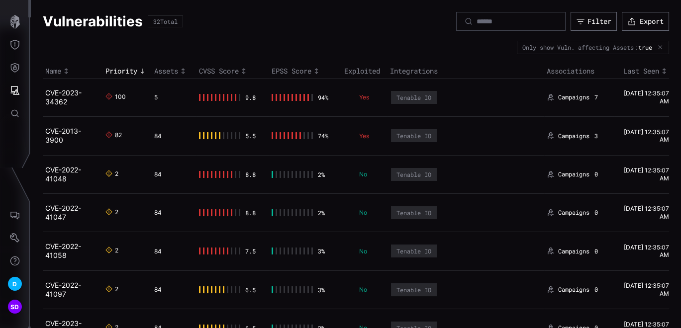
click at [350, 21] on div "Vulnerabilities 32 Total Filter Export" at bounding box center [356, 21] width 626 height 19
click at [576, 21] on icon "button" at bounding box center [580, 21] width 9 height 9
click at [13, 89] on icon "Attack Surface" at bounding box center [15, 91] width 10 height 10
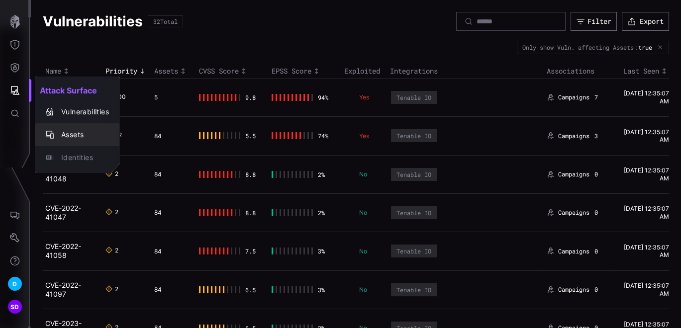
click at [73, 135] on div "Assets" at bounding box center [82, 135] width 53 height 12
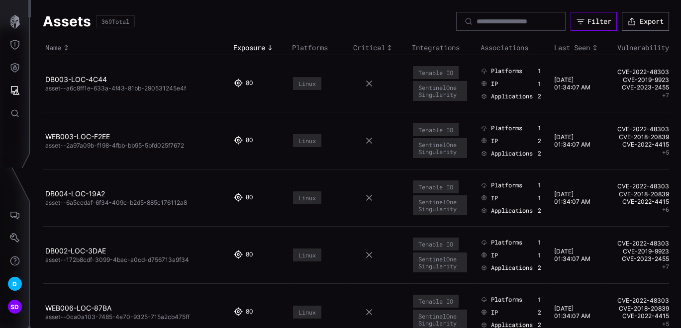
click at [588, 21] on div "Filter" at bounding box center [600, 21] width 24 height 9
click at [19, 90] on icon "Attack Surface" at bounding box center [15, 91] width 10 height 10
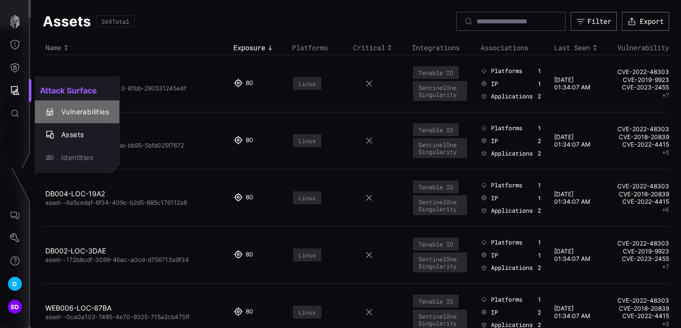
click at [88, 112] on div "Vulnerabilities" at bounding box center [82, 112] width 53 height 12
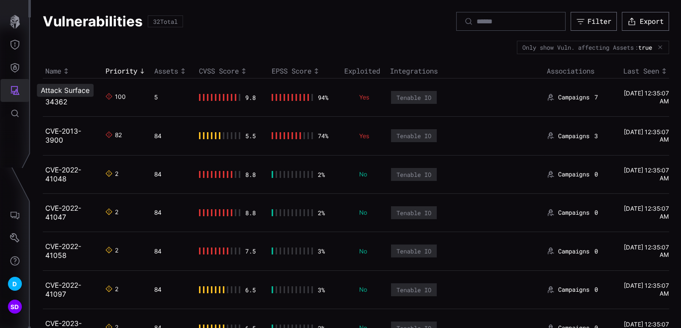
click at [18, 87] on icon "Attack Surface" at bounding box center [15, 91] width 10 height 10
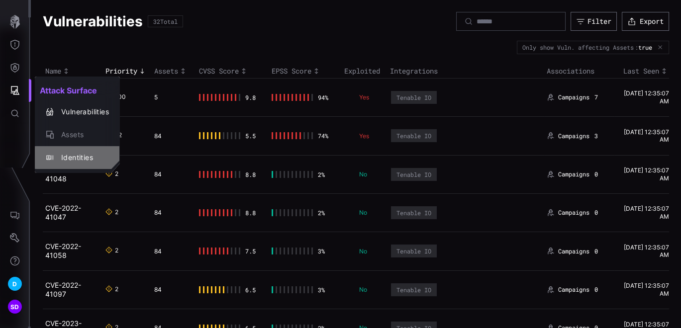
click at [71, 160] on div "Identities" at bounding box center [82, 158] width 53 height 12
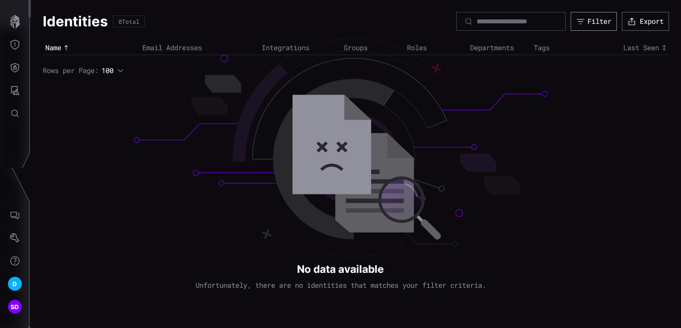
click at [589, 20] on div "Filter" at bounding box center [600, 21] width 24 height 9
click at [15, 63] on icon "Defense Surface" at bounding box center [15, 68] width 10 height 10
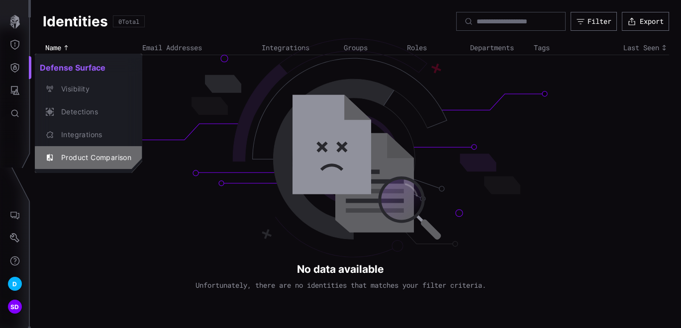
click at [87, 156] on div "Product Comparison" at bounding box center [93, 158] width 75 height 12
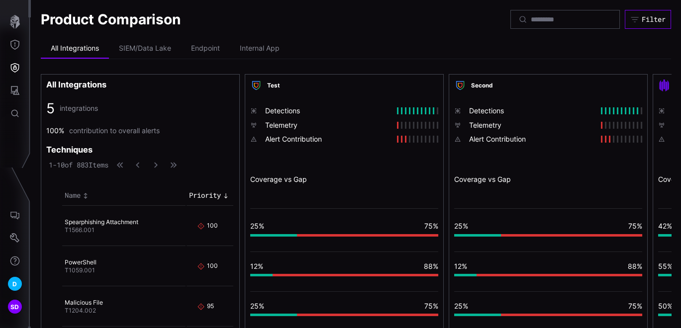
click at [646, 19] on div "Filter" at bounding box center [654, 19] width 24 height 9
click at [15, 65] on icon "Defense Surface" at bounding box center [15, 68] width 10 height 10
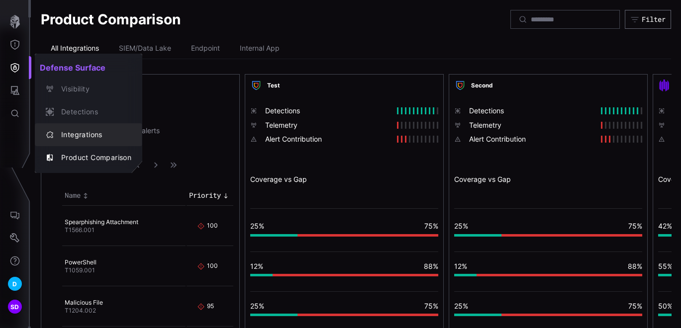
click at [86, 132] on div "Integrations" at bounding box center [93, 135] width 75 height 12
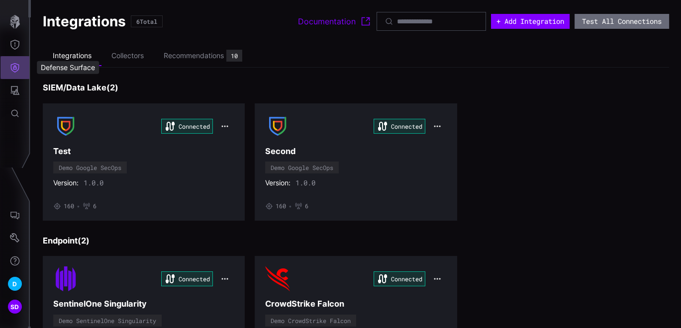
click at [11, 64] on icon "Defense Surface" at bounding box center [15, 68] width 10 height 10
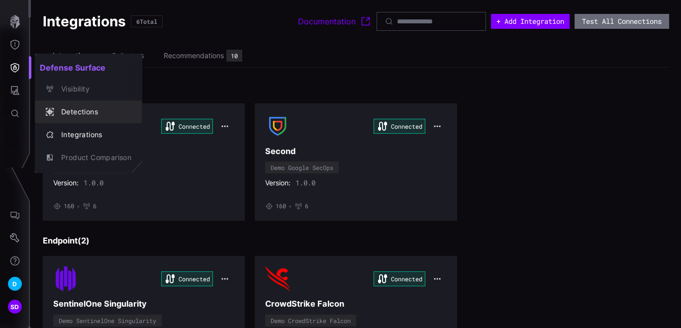
click at [71, 111] on div "Detections" at bounding box center [93, 112] width 75 height 12
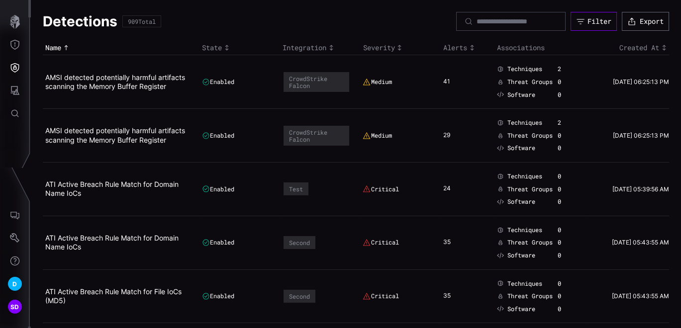
click at [588, 17] on div "Filter" at bounding box center [600, 21] width 24 height 9
click at [17, 67] on icon "Defense Surface" at bounding box center [15, 68] width 10 height 10
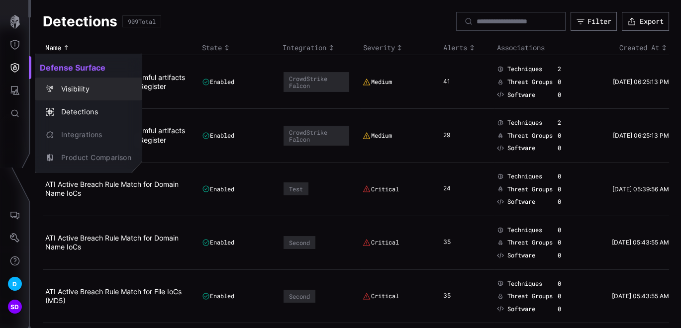
click at [90, 87] on div "Visibility" at bounding box center [93, 89] width 75 height 12
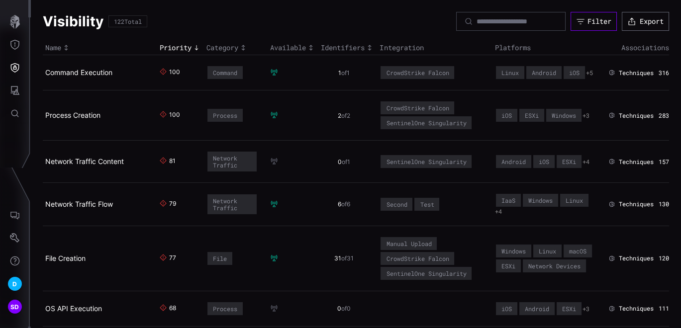
click at [588, 21] on div "Filter" at bounding box center [600, 21] width 24 height 9
click at [19, 70] on icon "Defense Surface" at bounding box center [15, 68] width 10 height 10
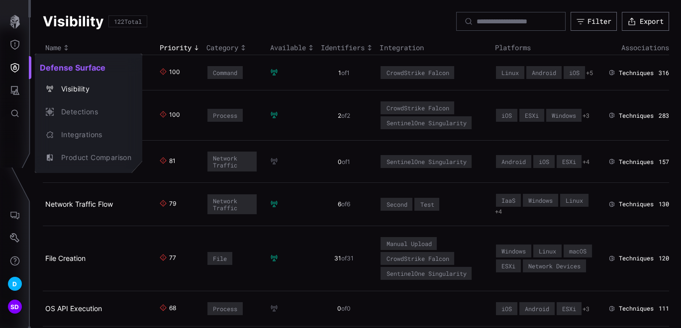
click at [18, 45] on div at bounding box center [340, 164] width 681 height 328
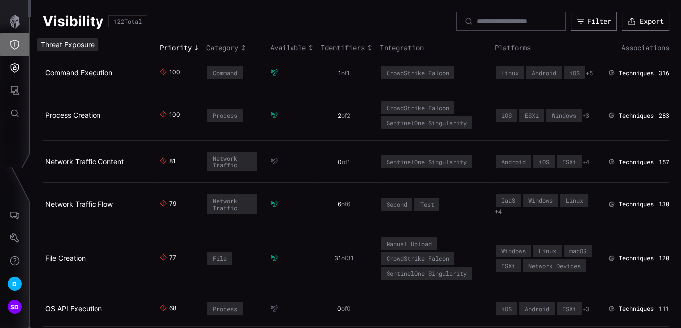
click at [16, 42] on icon "Threat Exposure" at bounding box center [15, 45] width 10 height 10
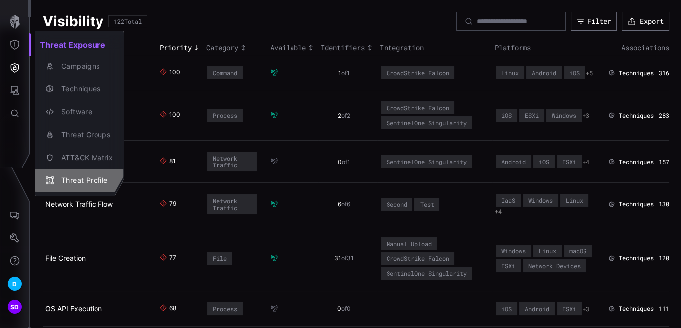
click at [78, 179] on div "Threat Profile" at bounding box center [84, 181] width 57 height 12
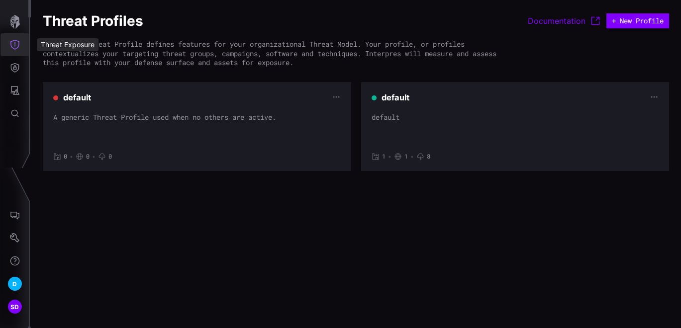
click at [15, 45] on icon "Threat Exposure" at bounding box center [15, 45] width 10 height 10
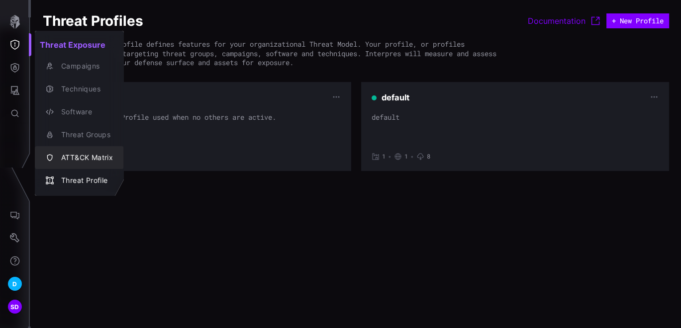
click at [79, 157] on div "ATT&CK Matrix" at bounding box center [84, 158] width 57 height 12
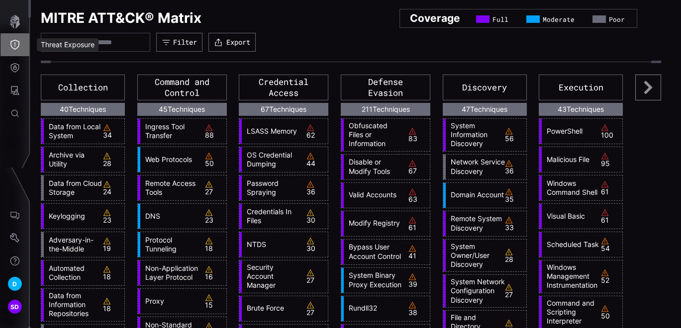
click at [12, 42] on icon "Threat Exposure" at bounding box center [15, 45] width 10 height 10
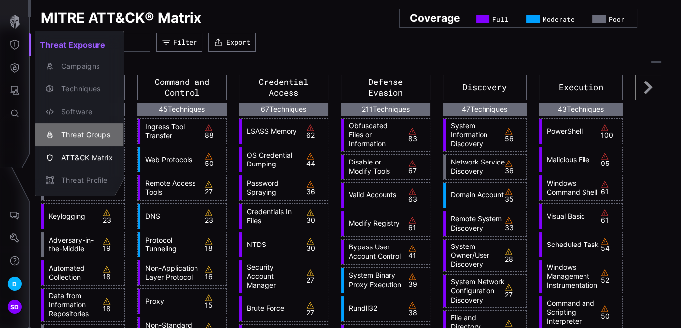
click at [81, 129] on div "Threat Groups" at bounding box center [84, 135] width 57 height 12
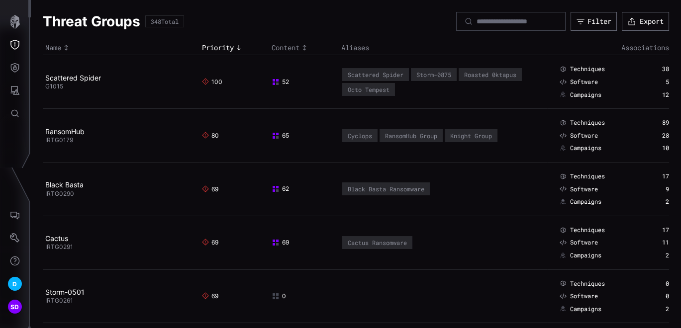
click at [576, 20] on icon "button" at bounding box center [580, 21] width 9 height 9
click at [12, 41] on icon "Threat Exposure" at bounding box center [14, 45] width 9 height 10
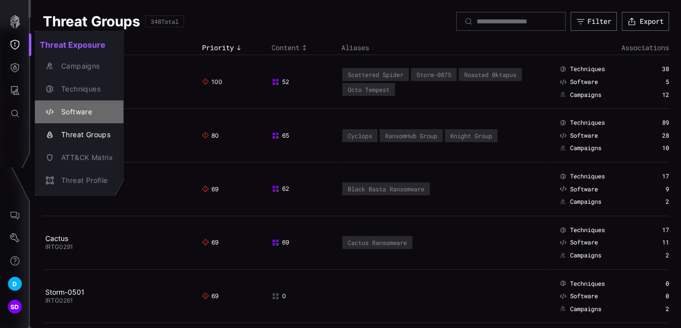
click at [84, 107] on div "Software" at bounding box center [84, 112] width 57 height 12
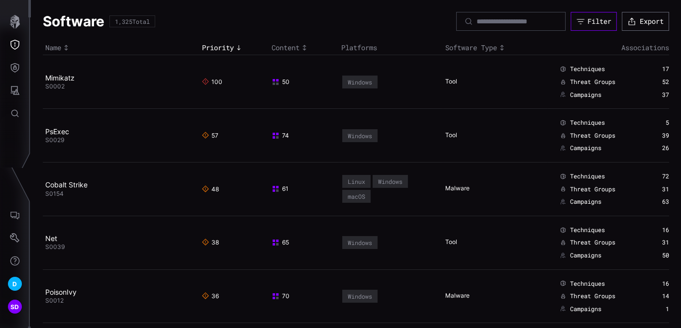
click at [588, 18] on div "Filter" at bounding box center [600, 21] width 24 height 9
click at [13, 45] on icon "Threat Exposure" at bounding box center [15, 45] width 10 height 10
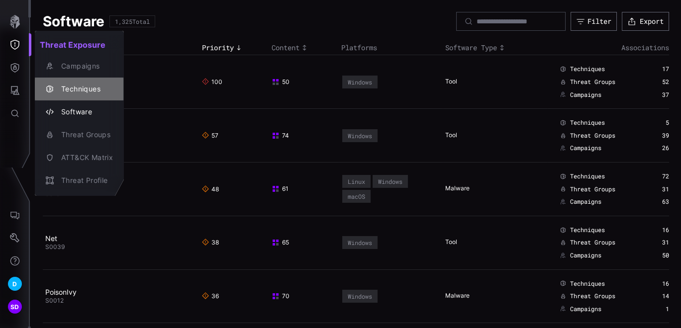
click at [85, 89] on div "Techniques" at bounding box center [84, 89] width 57 height 12
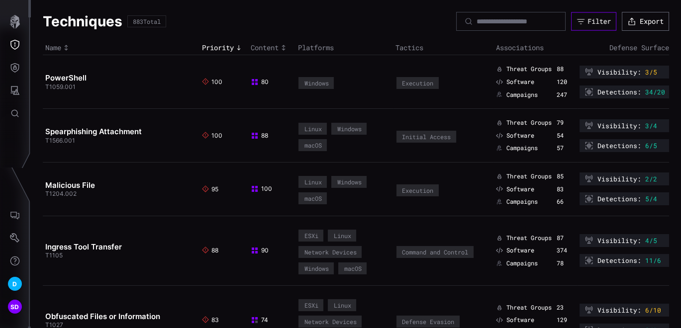
click at [588, 21] on div "Filter" at bounding box center [599, 21] width 23 height 9
click at [15, 45] on icon "Threat Exposure" at bounding box center [15, 45] width 10 height 10
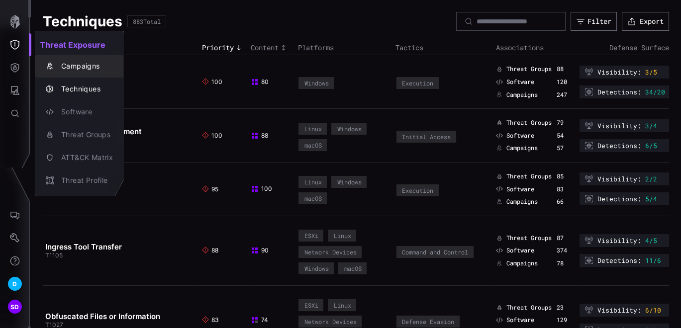
click at [82, 66] on div "Campaigns" at bounding box center [84, 66] width 57 height 12
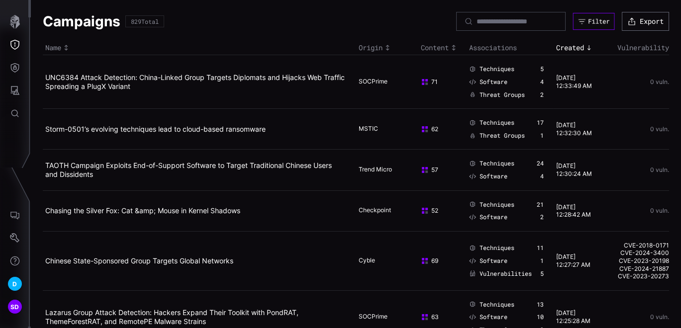
click at [588, 12] on div "Filter Export" at bounding box center [562, 21] width 213 height 19
click at [586, 16] on button "Filter" at bounding box center [594, 21] width 46 height 19
